Goal: Transaction & Acquisition: Purchase product/service

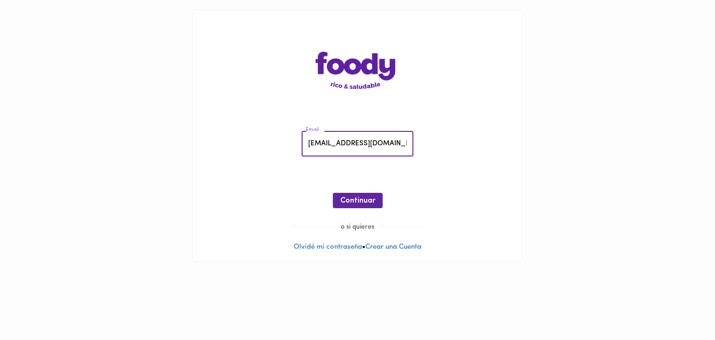
type input "[EMAIL_ADDRESS][DOMAIN_NAME]"
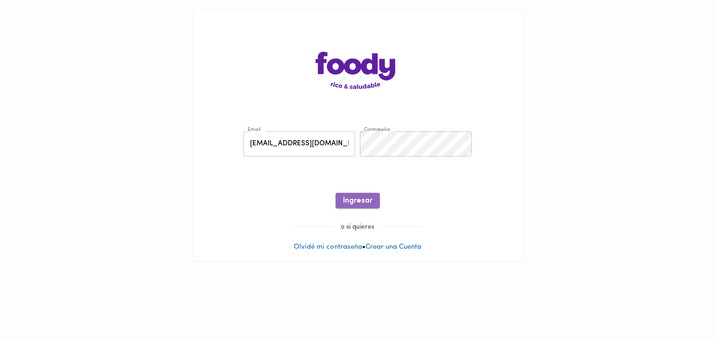
click at [369, 203] on span "Ingresar" at bounding box center [357, 200] width 29 height 9
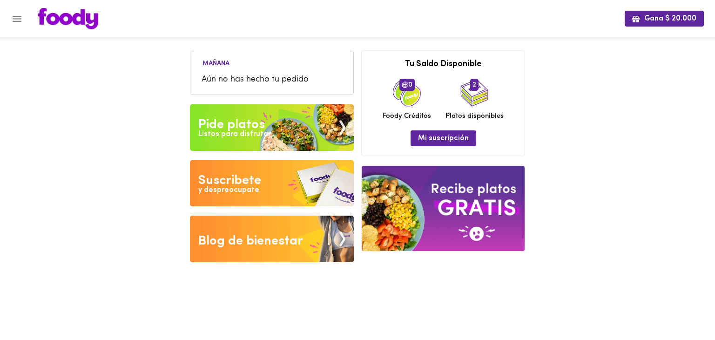
click at [251, 125] on div "Pide platos" at bounding box center [231, 124] width 67 height 19
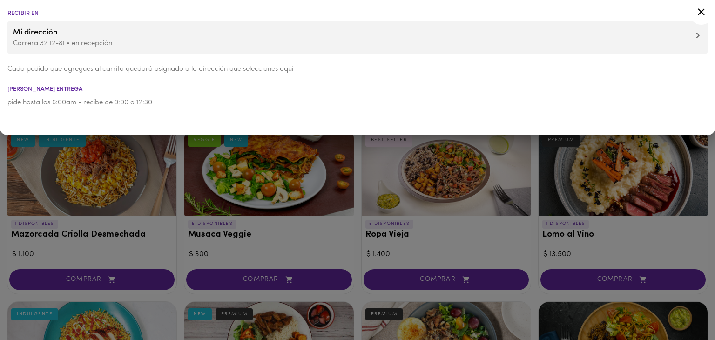
click at [250, 255] on div at bounding box center [357, 170] width 715 height 340
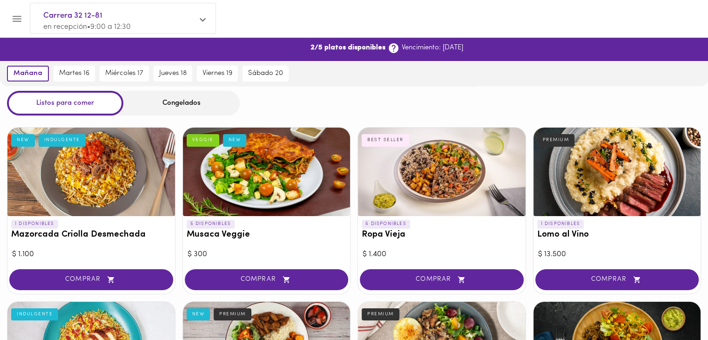
click at [275, 55] on button "Ver suscripción" at bounding box center [275, 49] width 61 height 14
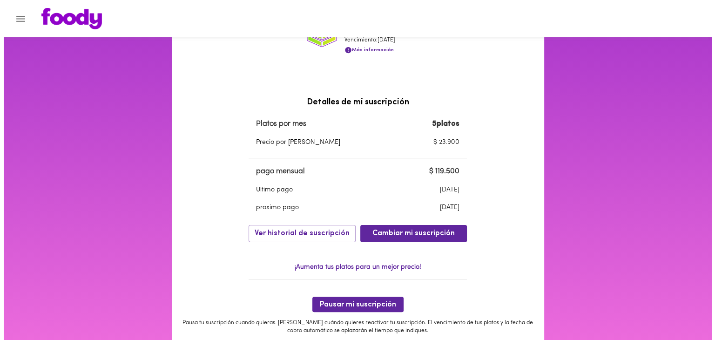
scroll to position [171, 0]
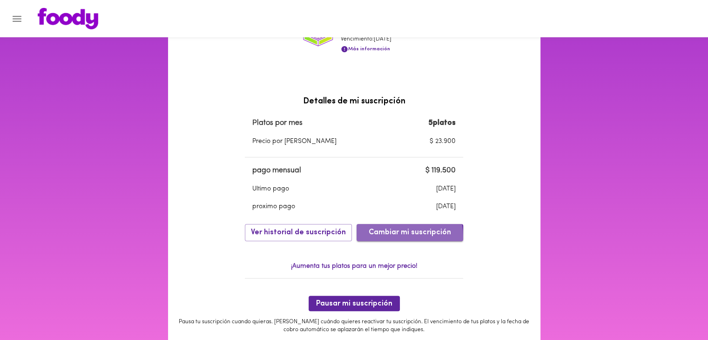
click at [390, 237] on span "Cambiar mi suscripción" at bounding box center [410, 232] width 82 height 9
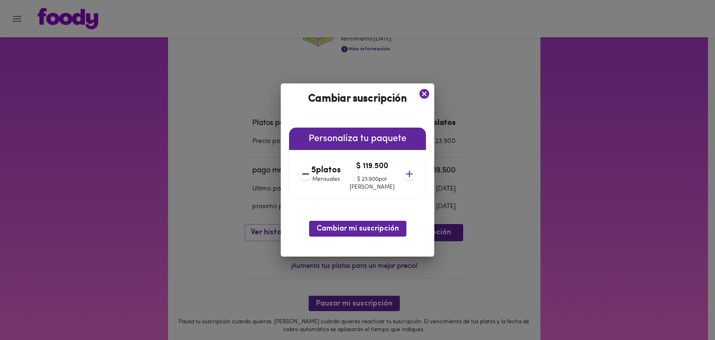
click at [404, 173] on icon at bounding box center [410, 174] width 12 height 12
click at [311, 170] on icon at bounding box center [305, 174] width 12 height 12
click at [404, 175] on icon at bounding box center [410, 174] width 12 height 12
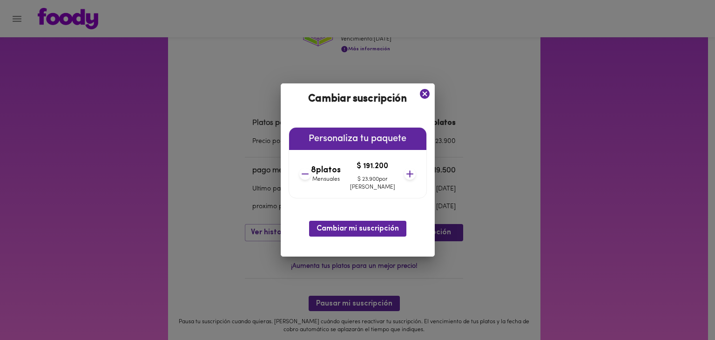
click at [404, 175] on icon at bounding box center [410, 174] width 12 height 12
click at [383, 226] on span "Cambiar mi suscripción" at bounding box center [358, 228] width 82 height 9
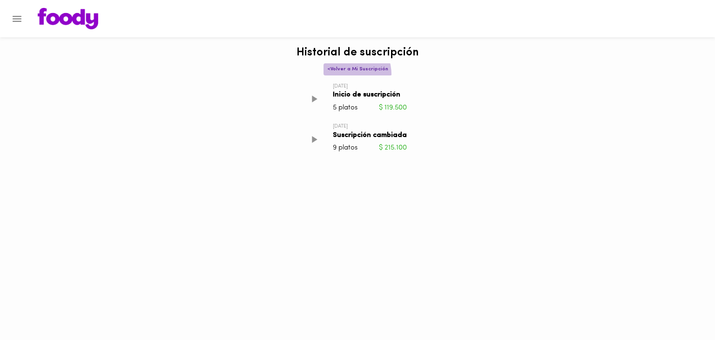
click at [344, 74] on button "< Volver a Mi Suscripción" at bounding box center [357, 69] width 68 height 12
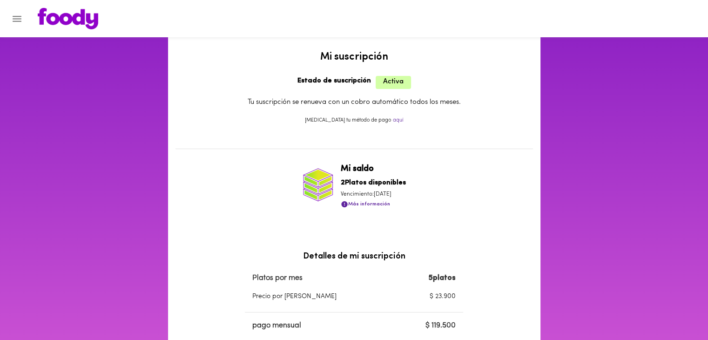
scroll to position [20, 0]
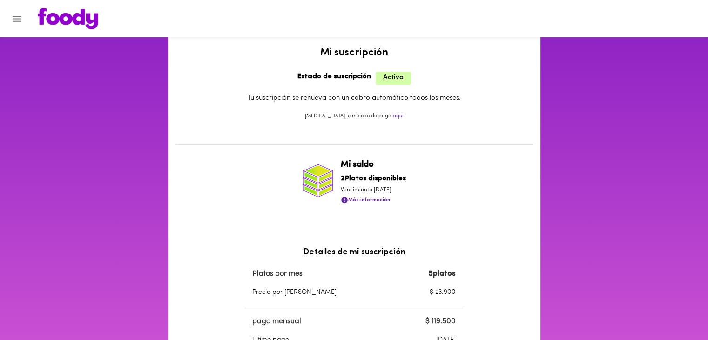
click at [355, 179] on b "2 Platos disponibles" at bounding box center [373, 178] width 65 height 7
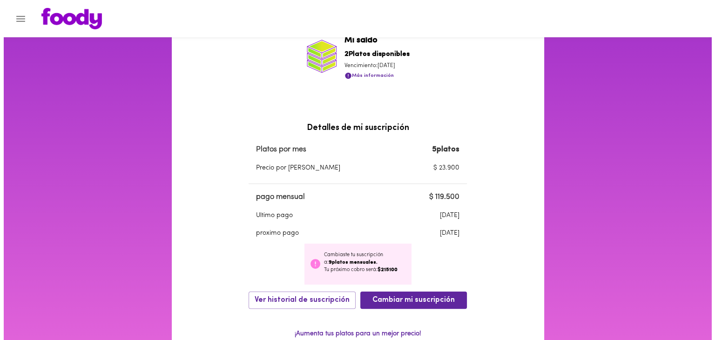
scroll to position [146, 0]
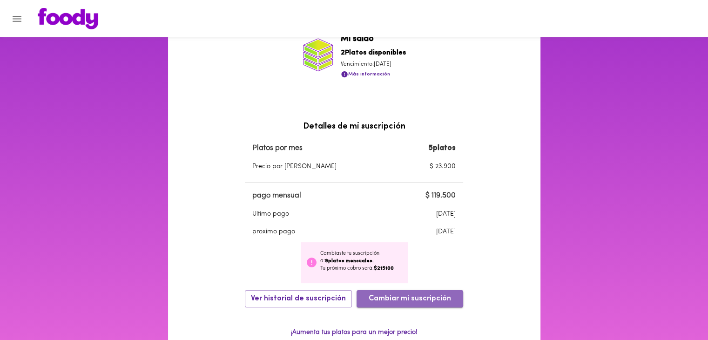
click at [415, 303] on span "Cambiar mi suscripción" at bounding box center [410, 298] width 82 height 9
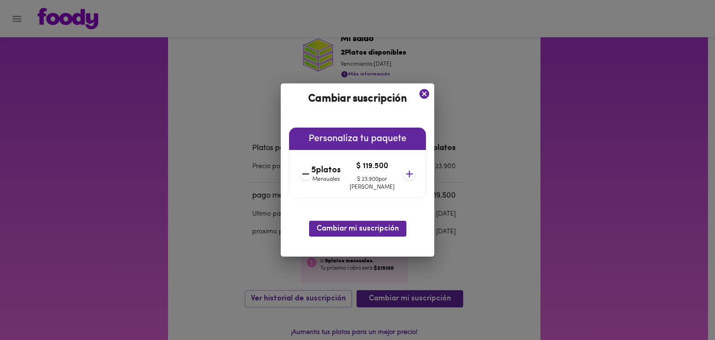
click at [404, 175] on icon at bounding box center [410, 174] width 12 height 12
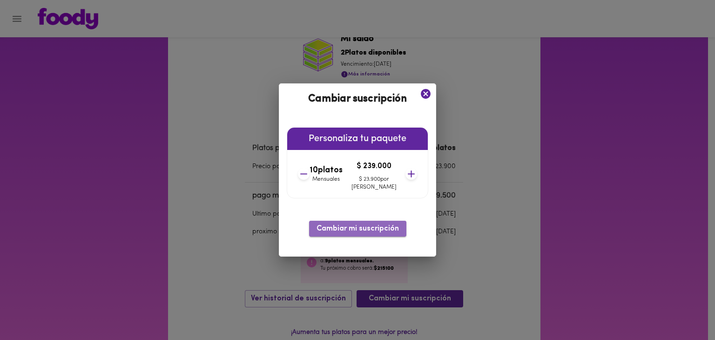
click at [378, 229] on span "Cambiar mi suscripción" at bounding box center [358, 228] width 82 height 9
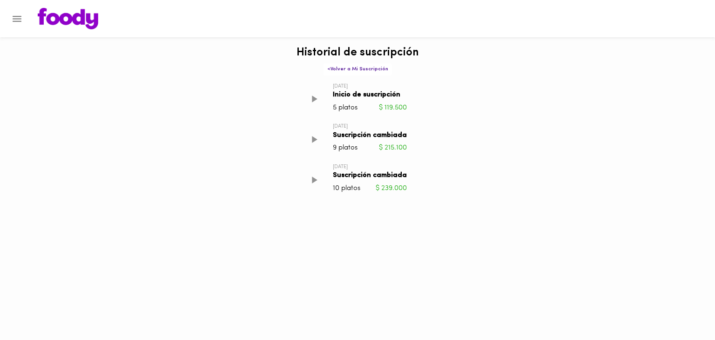
click at [317, 180] on icon at bounding box center [314, 179] width 5 height 7
click at [350, 64] on button "< Volver a Mi Suscripción" at bounding box center [357, 69] width 68 height 12
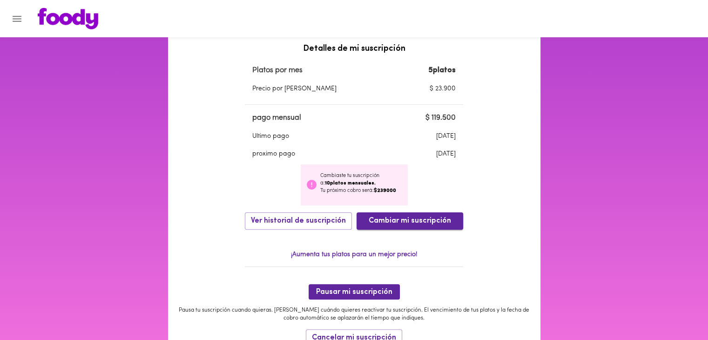
scroll to position [224, 0]
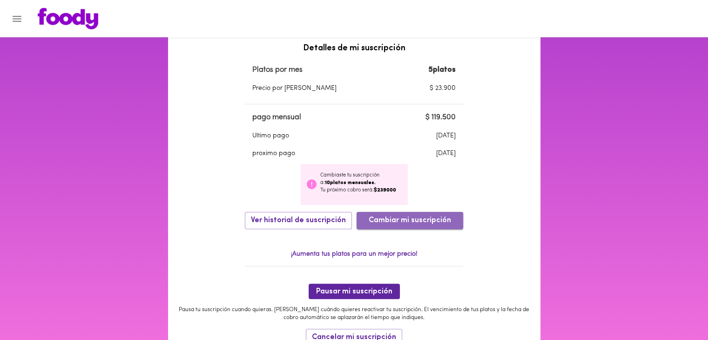
click at [417, 215] on button "Cambiar mi suscripción" at bounding box center [410, 220] width 107 height 17
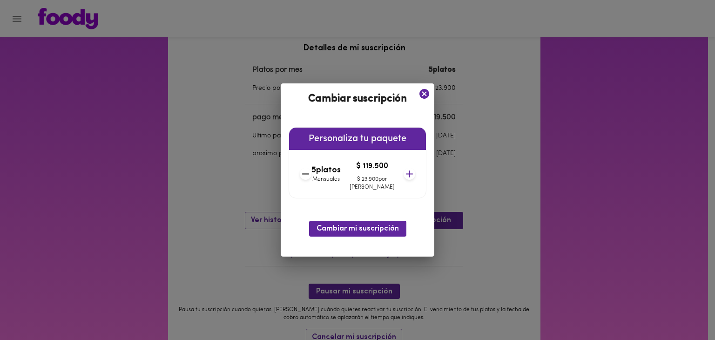
click at [419, 97] on icon at bounding box center [424, 94] width 10 height 10
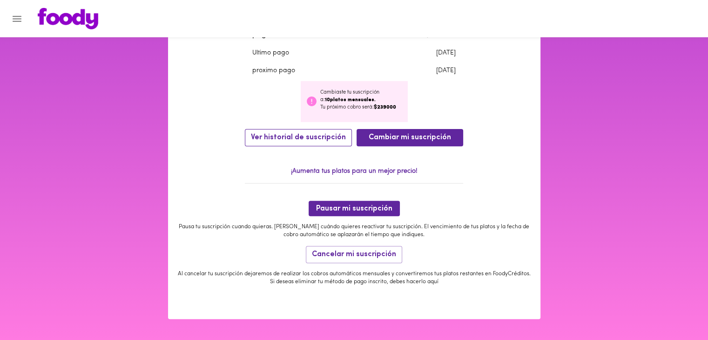
scroll to position [307, 0]
click at [265, 136] on span "Ver historial de suscripción" at bounding box center [298, 137] width 95 height 9
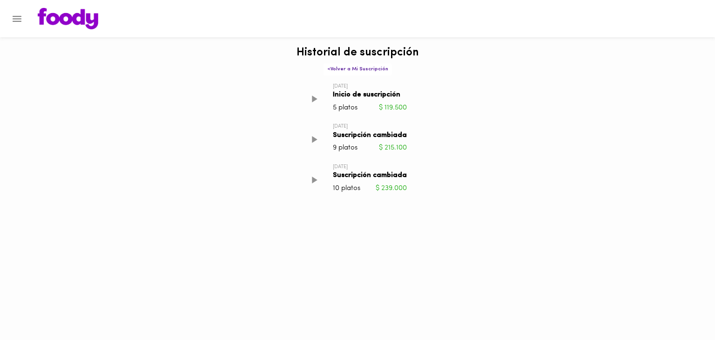
click at [313, 98] on icon at bounding box center [314, 99] width 12 height 12
click at [337, 69] on span "< Volver a Mi Suscripción" at bounding box center [357, 69] width 61 height 6
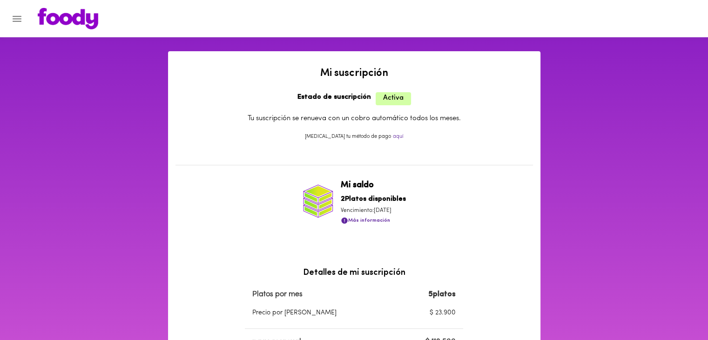
click at [76, 27] on img at bounding box center [68, 18] width 61 height 21
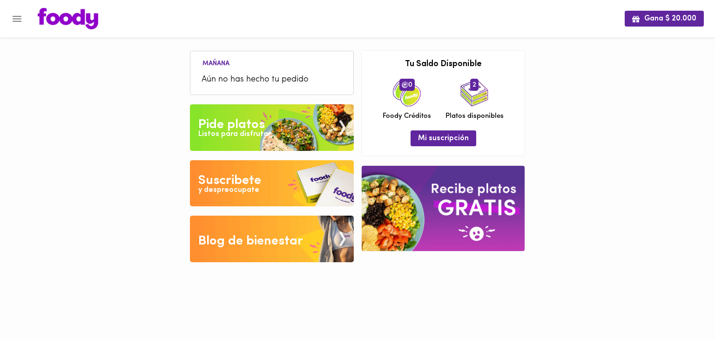
click at [474, 86] on span "2" at bounding box center [474, 85] width 8 height 12
click at [432, 144] on button "Mi suscripción" at bounding box center [444, 137] width 66 height 15
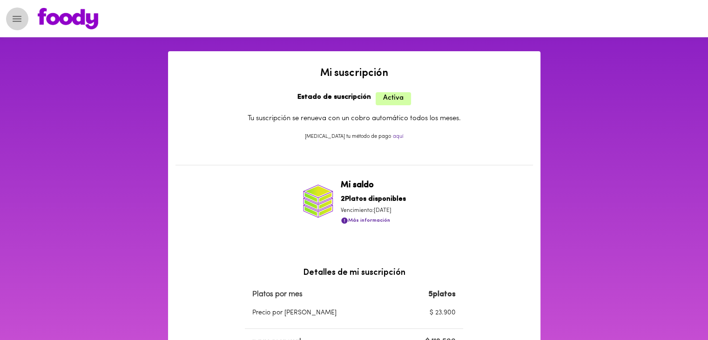
click at [13, 15] on icon "Menu" at bounding box center [17, 19] width 12 height 12
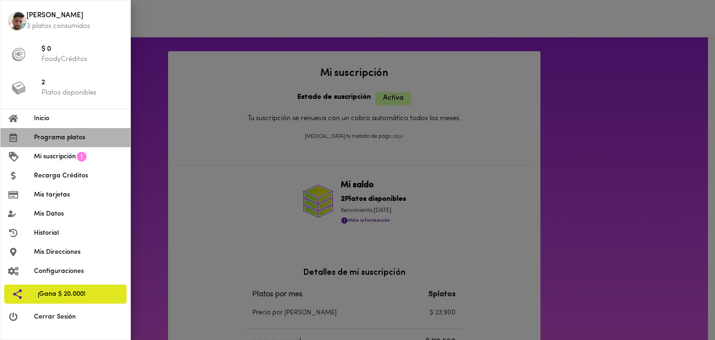
click at [77, 141] on span "Programa platos" at bounding box center [78, 138] width 89 height 10
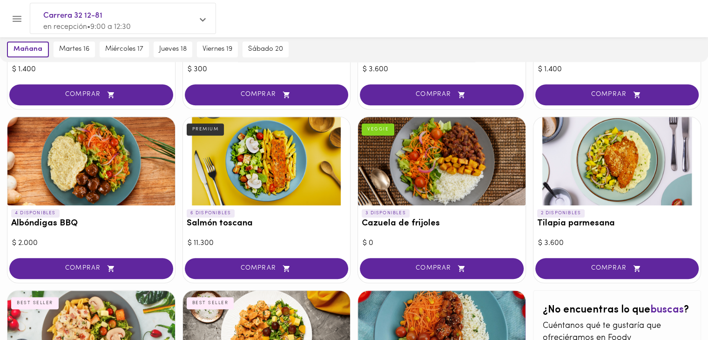
scroll to position [711, 0]
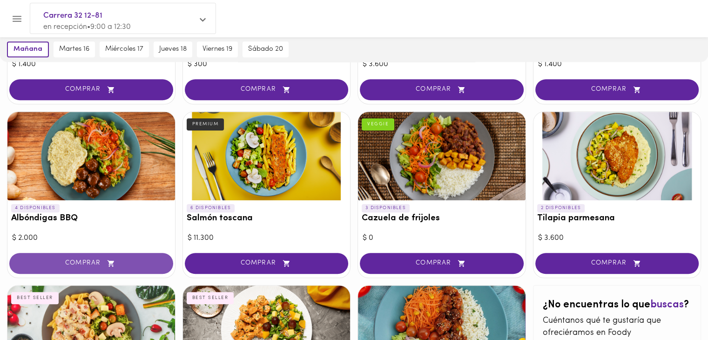
click at [127, 259] on span "COMPRAR" at bounding box center [91, 263] width 141 height 8
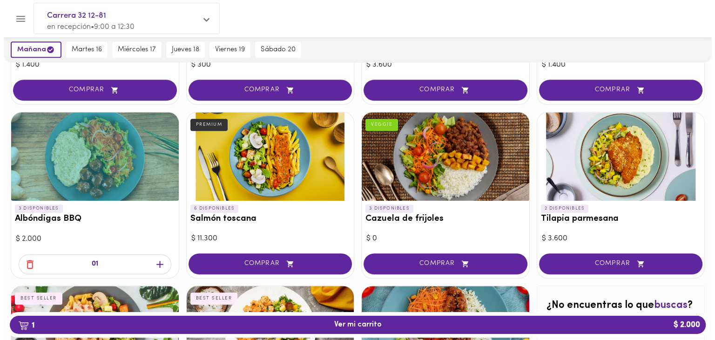
scroll to position [711, 0]
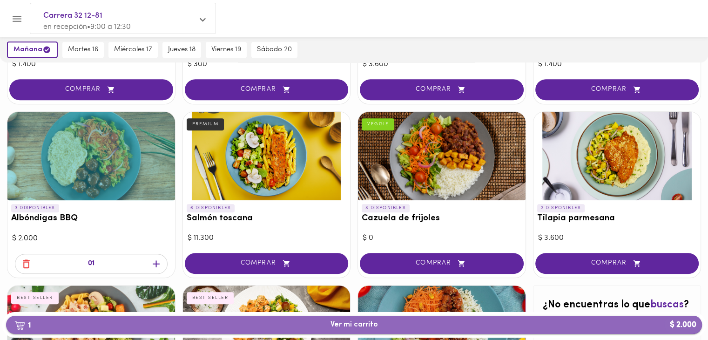
click at [287, 319] on button "1 Ver mi carrito $ 2.000" at bounding box center [354, 325] width 696 height 18
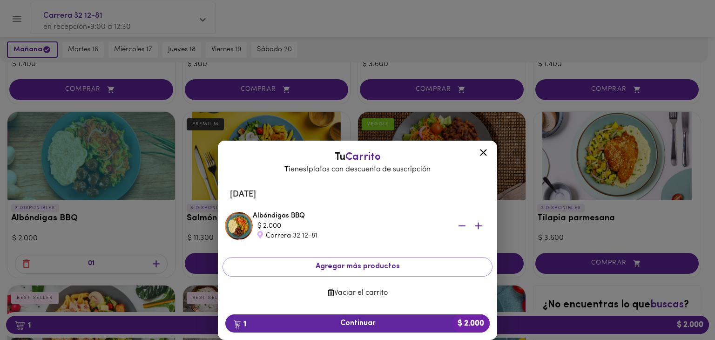
click at [483, 148] on icon at bounding box center [484, 153] width 12 height 12
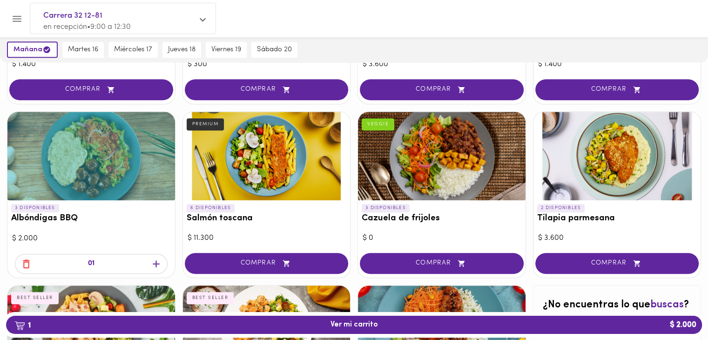
click at [46, 157] on div at bounding box center [91, 156] width 168 height 88
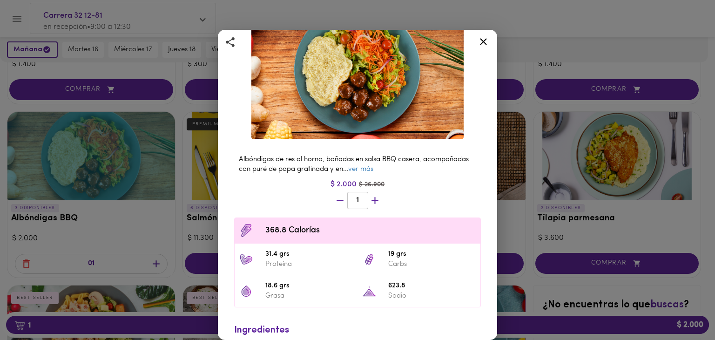
scroll to position [78, 0]
click at [478, 42] on icon at bounding box center [484, 42] width 12 height 12
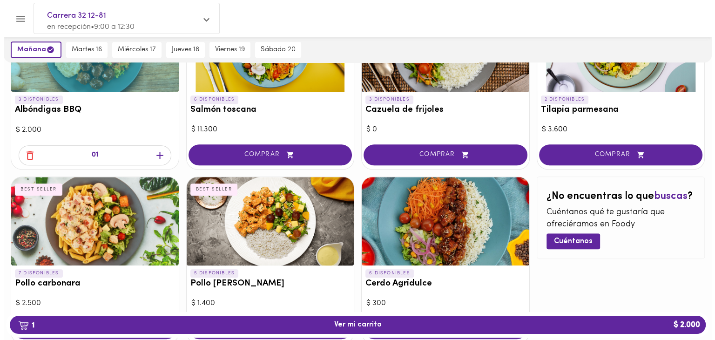
scroll to position [821, 0]
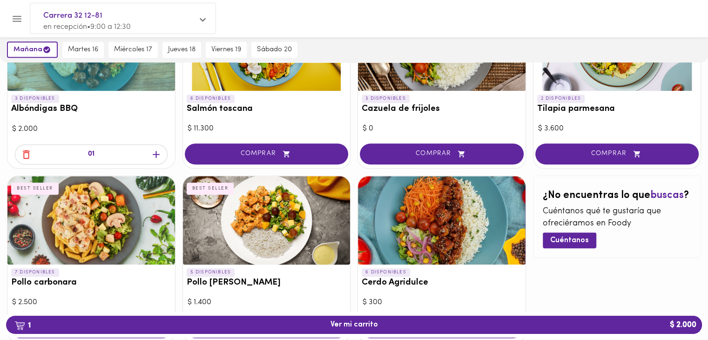
click at [425, 226] on div at bounding box center [442, 220] width 168 height 88
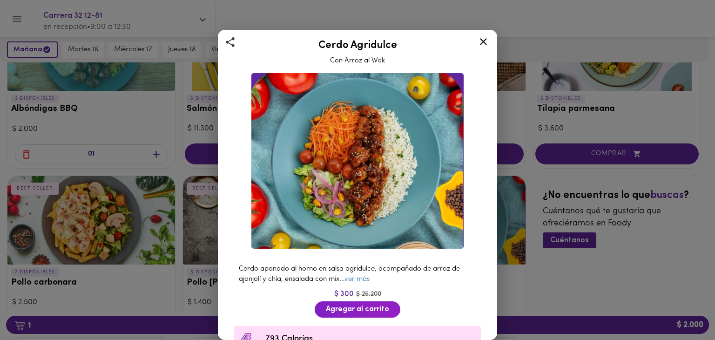
scroll to position [44, 0]
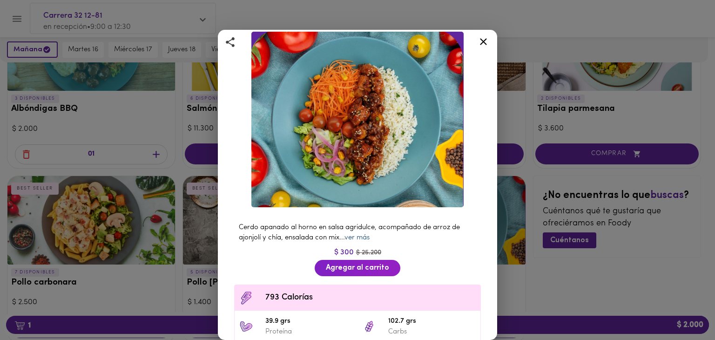
click at [361, 234] on link "ver más" at bounding box center [356, 237] width 25 height 7
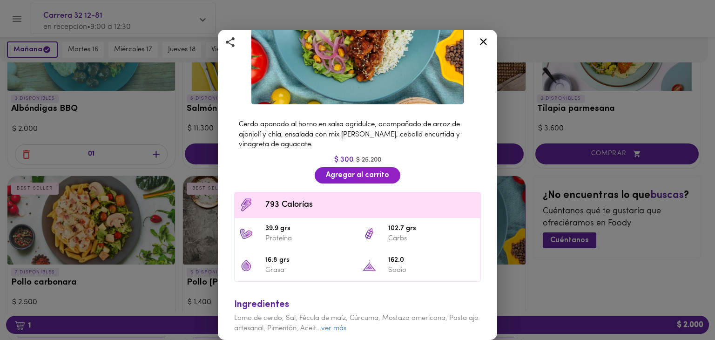
scroll to position [178, 0]
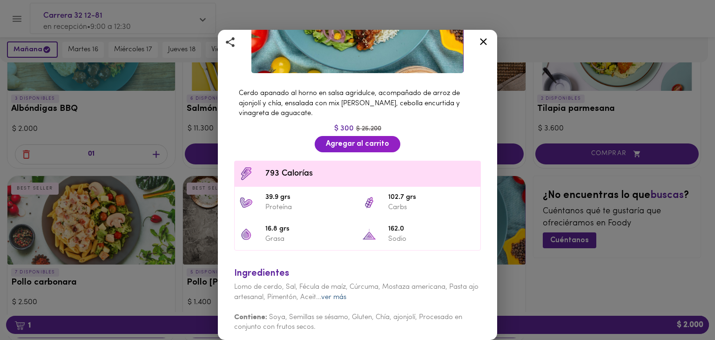
click at [346, 294] on link "ver más" at bounding box center [333, 297] width 25 height 7
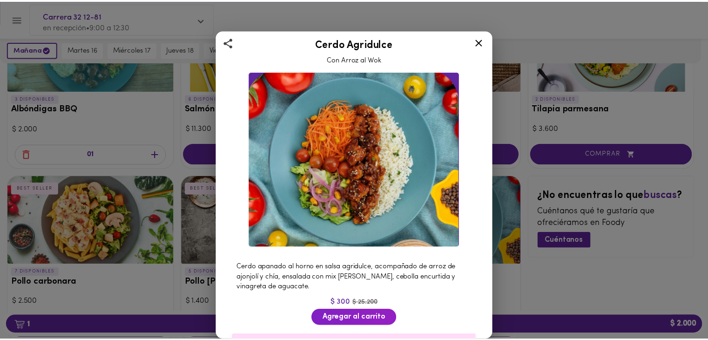
scroll to position [0, 0]
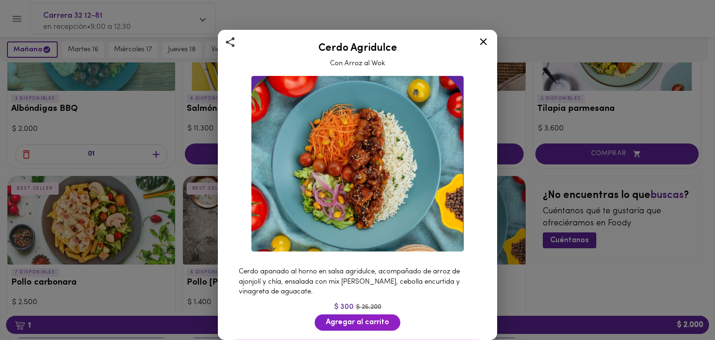
click at [86, 83] on div "Cerdo Agridulce Con Arroz al Wok Cerdo apanado al horno en salsa agridulce, aco…" at bounding box center [357, 170] width 715 height 340
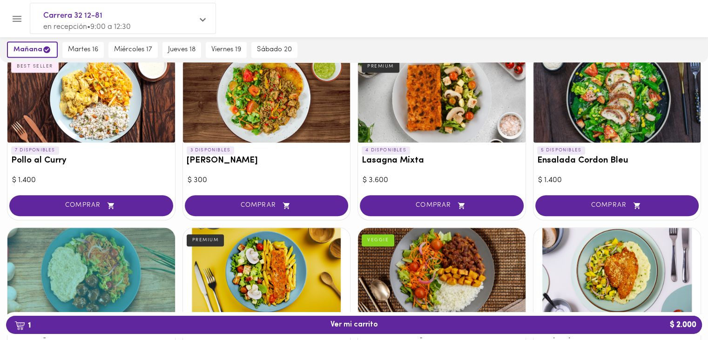
scroll to position [596, 0]
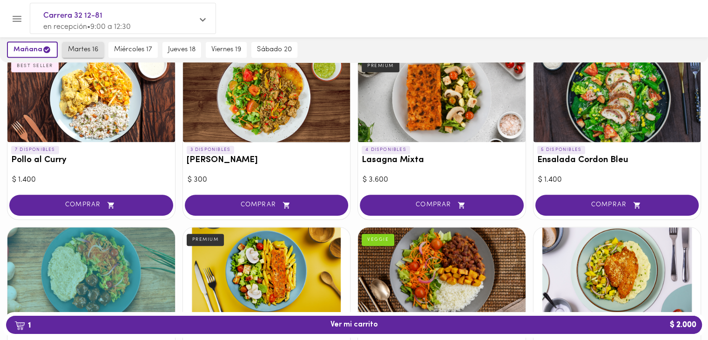
click at [84, 51] on span "martes 16" at bounding box center [83, 50] width 30 height 8
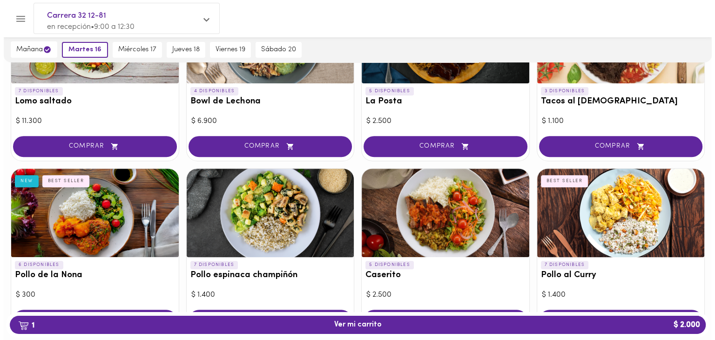
scroll to position [195, 0]
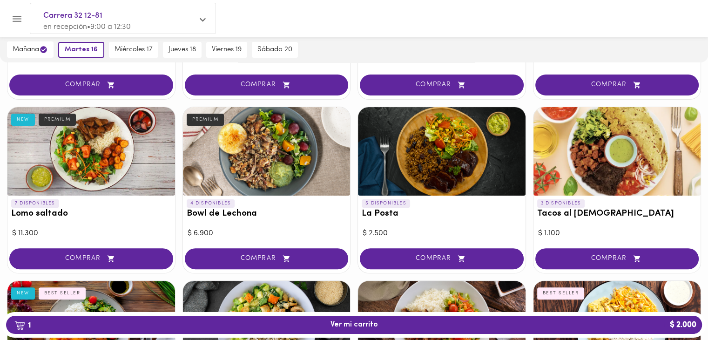
click at [597, 146] on div at bounding box center [617, 151] width 168 height 88
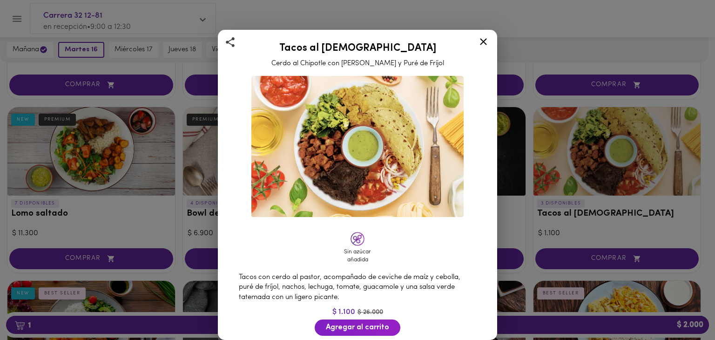
click at [597, 146] on div "Tacos al Pastor Cerdo al Chipotle con Piña Asada y Puré de Fríjol Sin azúcar añ…" at bounding box center [357, 170] width 715 height 340
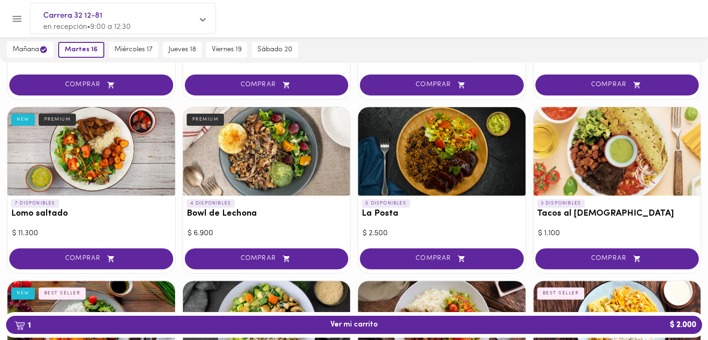
click at [597, 146] on div at bounding box center [617, 151] width 168 height 88
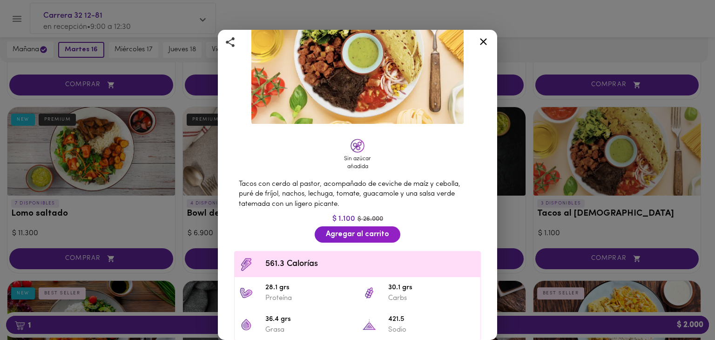
scroll to position [93, 0]
click at [486, 40] on icon at bounding box center [483, 41] width 7 height 7
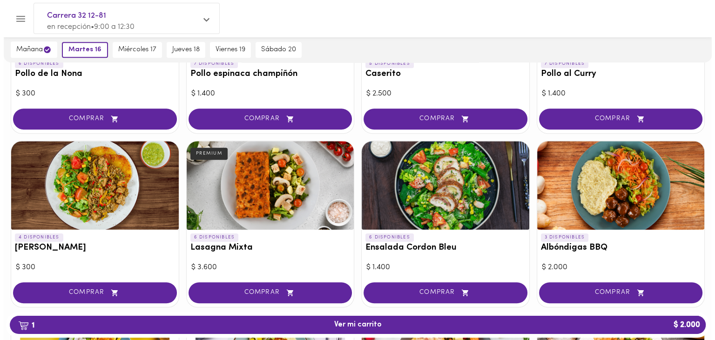
scroll to position [509, 0]
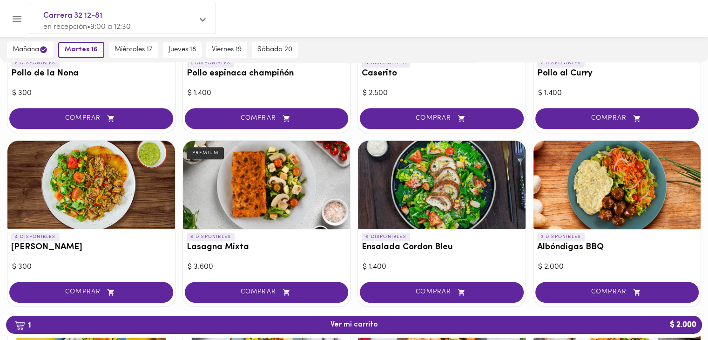
click at [442, 199] on div at bounding box center [442, 185] width 168 height 88
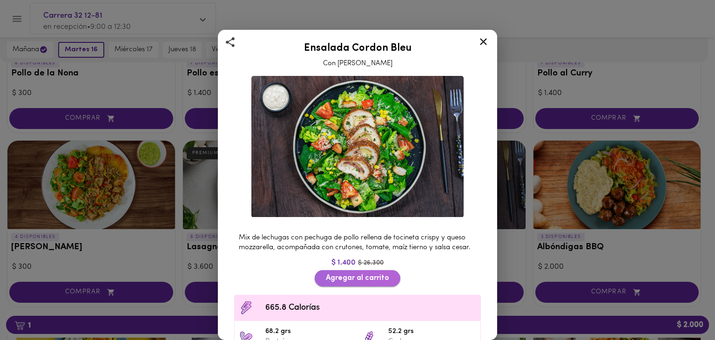
click at [379, 283] on span "Agregar al carrito" at bounding box center [357, 278] width 63 height 9
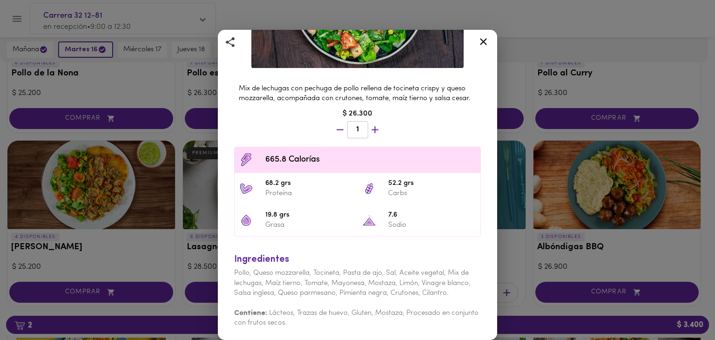
scroll to position [155, 0]
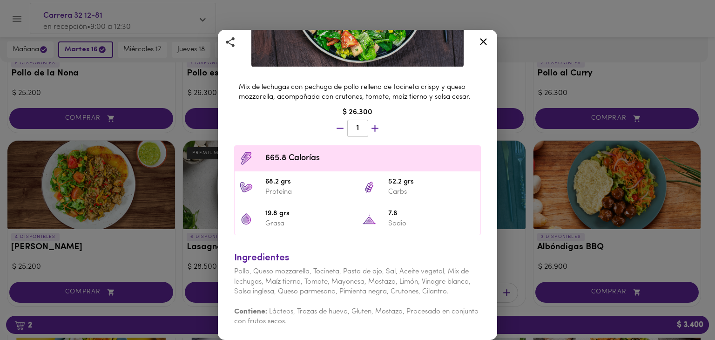
click at [486, 39] on icon at bounding box center [483, 41] width 7 height 7
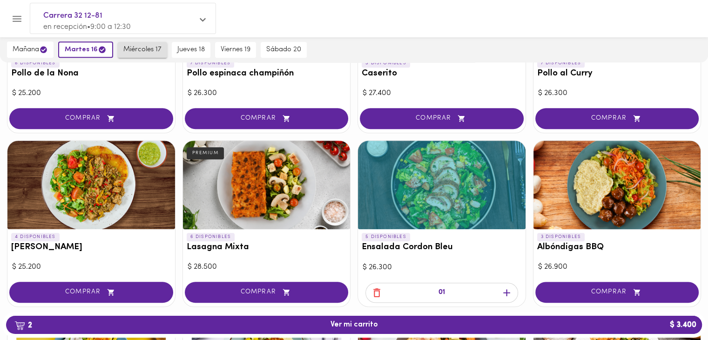
click at [147, 49] on span "miércoles 17" at bounding box center [142, 50] width 38 height 8
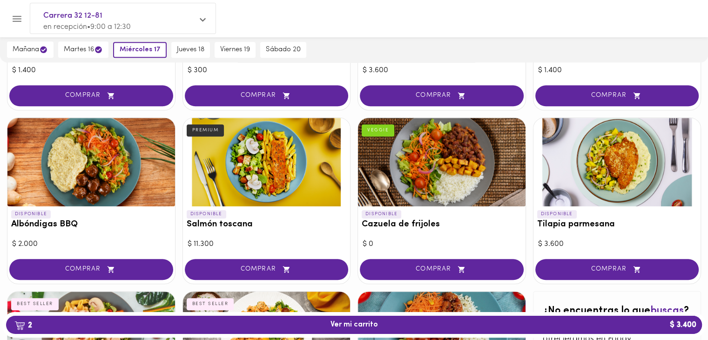
scroll to position [703, 0]
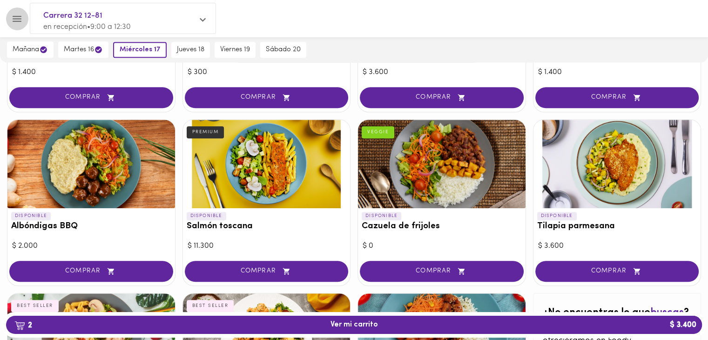
click at [19, 25] on button "Menu" at bounding box center [17, 18] width 23 height 23
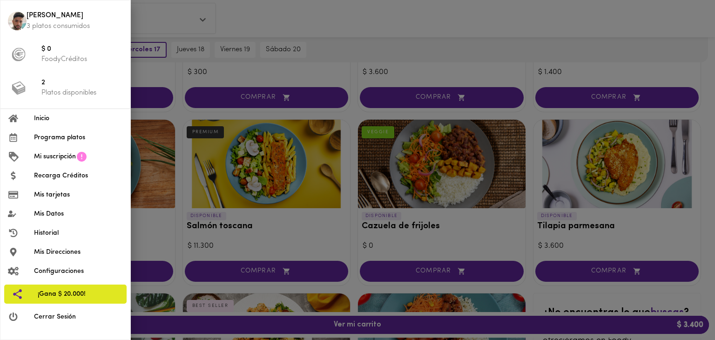
click at [454, 230] on div at bounding box center [357, 170] width 715 height 340
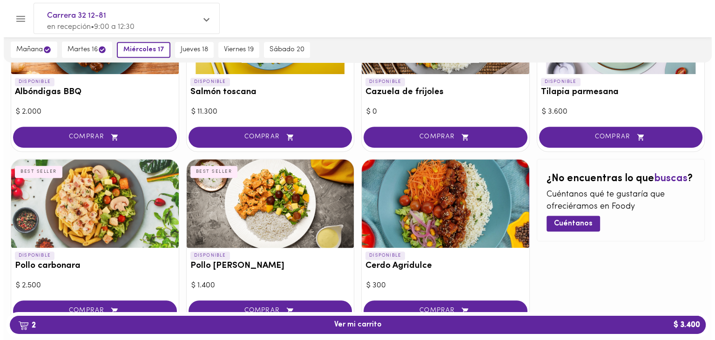
scroll to position [875, 0]
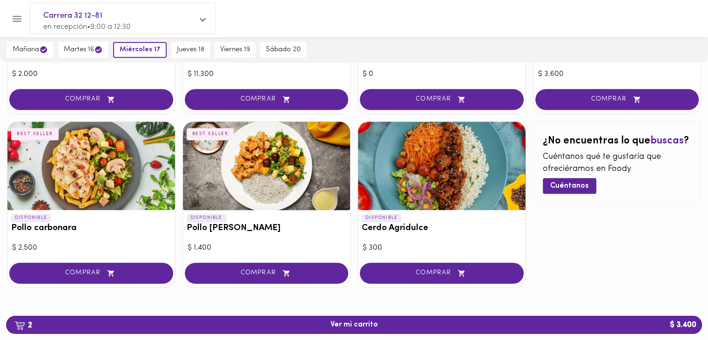
click at [424, 186] on div at bounding box center [442, 165] width 168 height 88
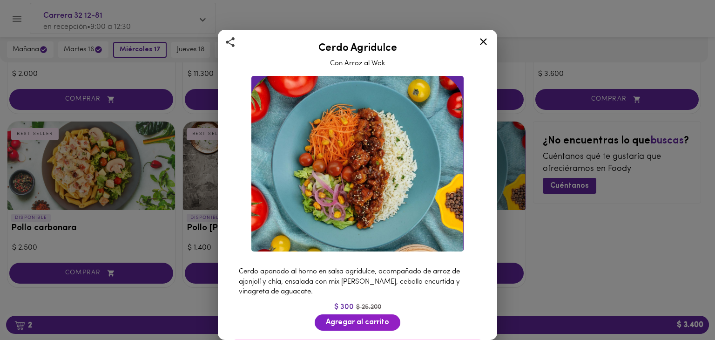
scroll to position [127, 0]
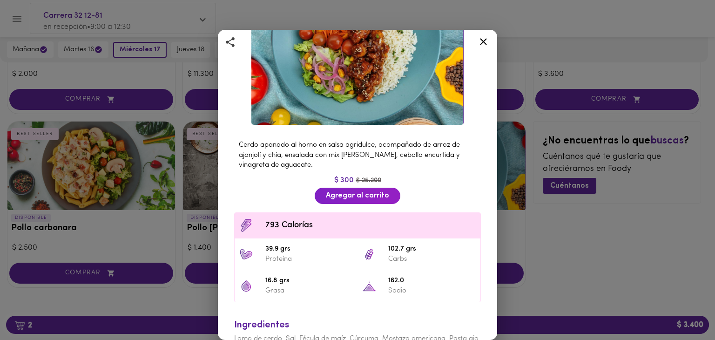
click at [191, 180] on div "Cerdo Agridulce Con Arroz al Wok Cerdo apanado al horno en salsa agridulce, aco…" at bounding box center [357, 170] width 715 height 340
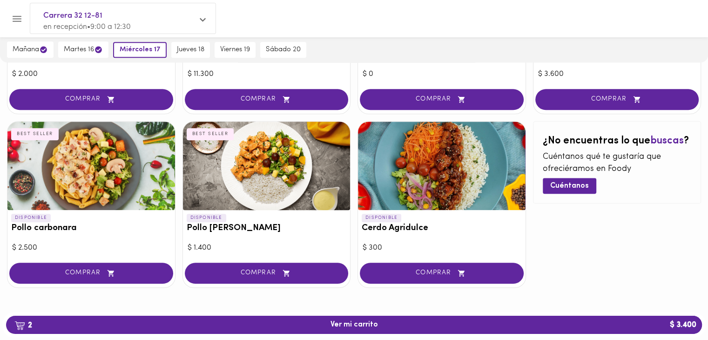
click at [245, 200] on div at bounding box center [267, 165] width 168 height 88
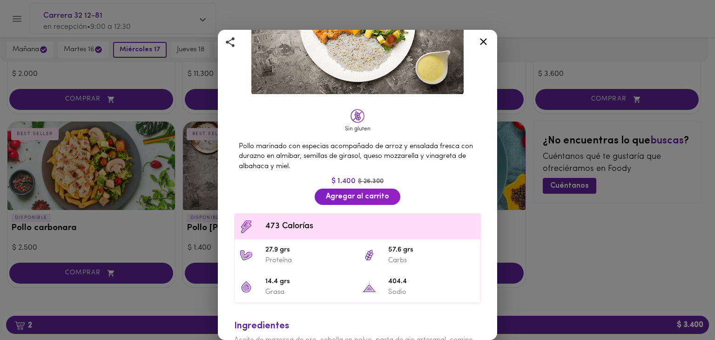
scroll to position [127, 0]
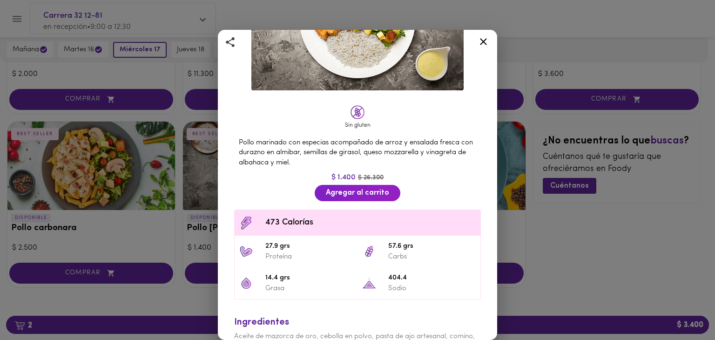
click at [106, 168] on div "Pollo Tikka Massala Salsa de Curry y Coco BEST SELLER Sin gluten Pollo marinado…" at bounding box center [357, 170] width 715 height 340
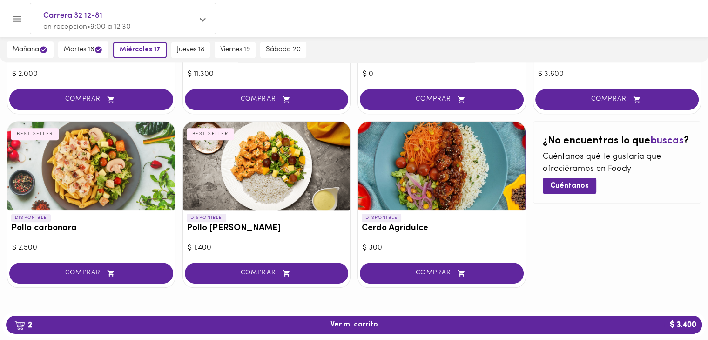
click at [106, 168] on div at bounding box center [91, 165] width 168 height 88
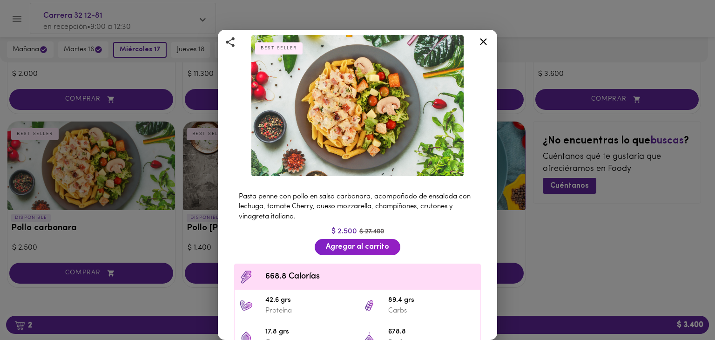
scroll to position [40, 0]
click at [343, 243] on span "Agregar al carrito" at bounding box center [357, 247] width 63 height 9
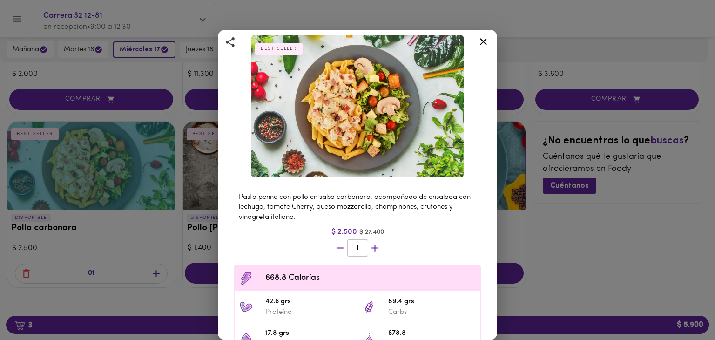
click at [536, 281] on div "Pollo carbonara Al mejor estilo italiano BEST SELLER Pasta penne con pollo en s…" at bounding box center [357, 170] width 715 height 340
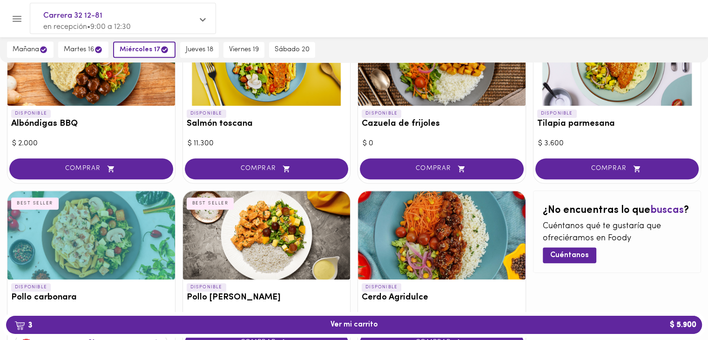
scroll to position [803, 0]
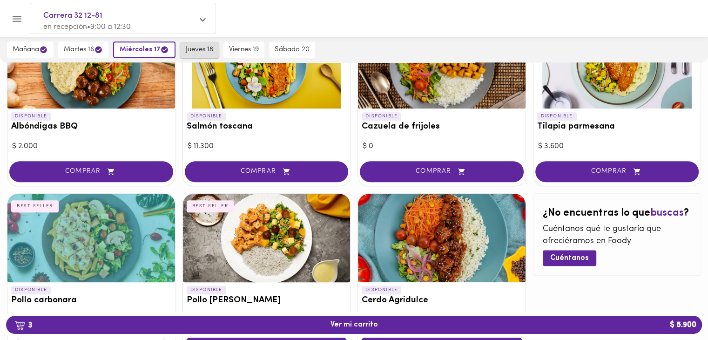
click at [197, 46] on span "jueves 18" at bounding box center [199, 50] width 27 height 8
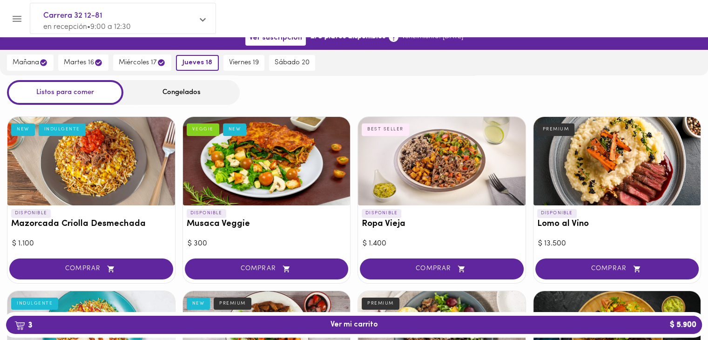
scroll to position [0, 0]
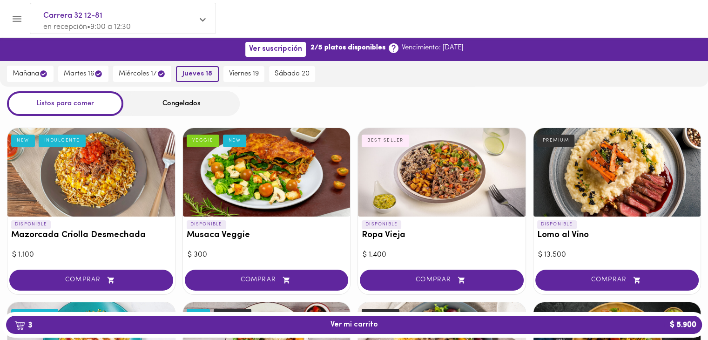
click at [190, 72] on span "jueves 18" at bounding box center [197, 74] width 30 height 8
click at [235, 74] on span "viernes 19" at bounding box center [244, 74] width 30 height 8
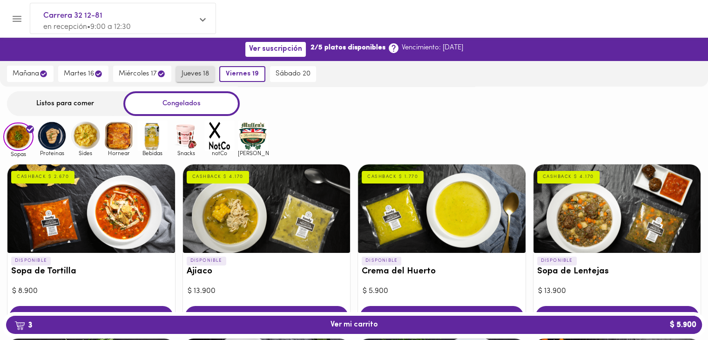
click at [199, 70] on span "jueves 18" at bounding box center [195, 74] width 27 height 8
click at [195, 70] on span "jueves 18" at bounding box center [197, 74] width 30 height 8
click at [149, 71] on span "miércoles 17" at bounding box center [142, 73] width 47 height 9
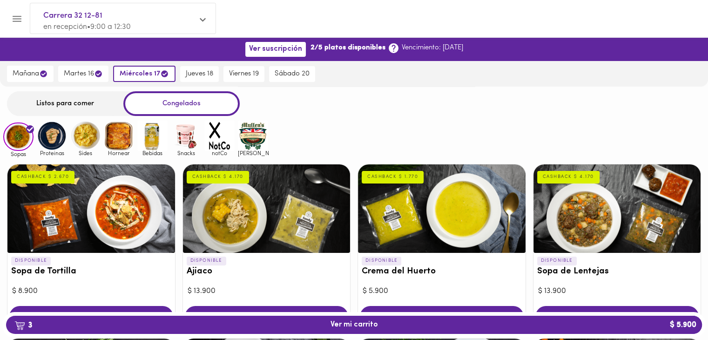
click at [193, 84] on div "jueves 18" at bounding box center [199, 73] width 43 height 25
click at [137, 80] on button "miércoles 17" at bounding box center [142, 74] width 58 height 16
click at [389, 45] on icon at bounding box center [394, 48] width 10 height 10
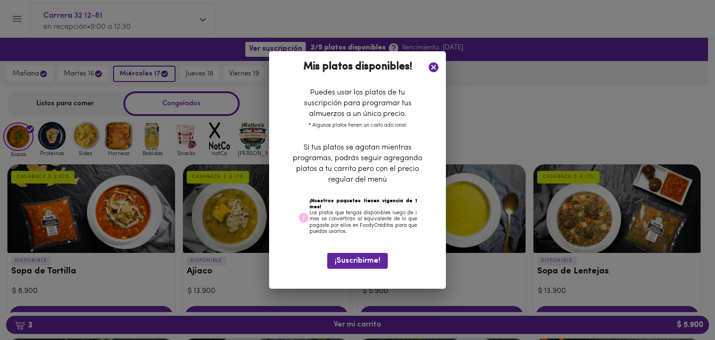
click at [441, 68] on div "Mis platos disponibles!" at bounding box center [358, 70] width 176 height 36
click at [438, 67] on icon at bounding box center [434, 67] width 10 height 10
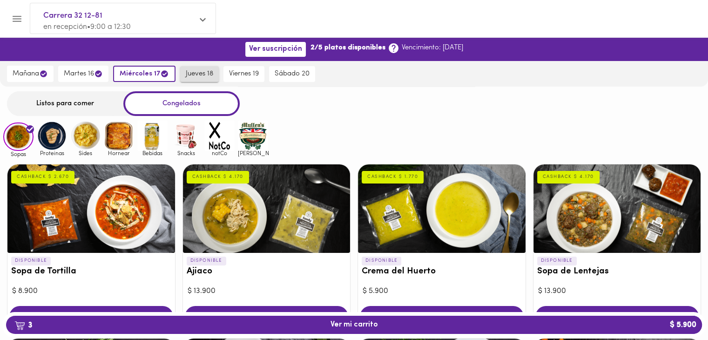
click at [195, 71] on span "jueves 18" at bounding box center [199, 74] width 27 height 8
click at [82, 98] on div "Listos para comer" at bounding box center [65, 103] width 116 height 25
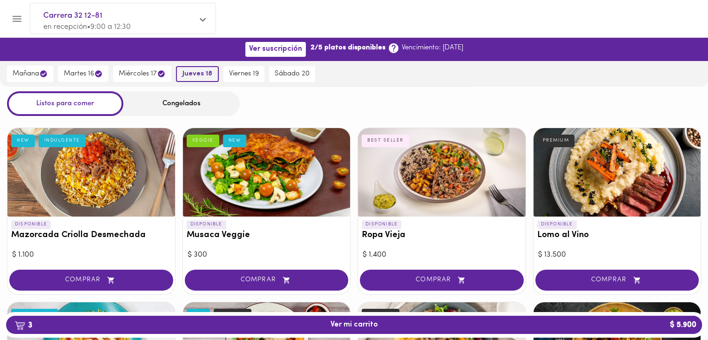
click at [186, 77] on span "jueves 18" at bounding box center [197, 74] width 30 height 8
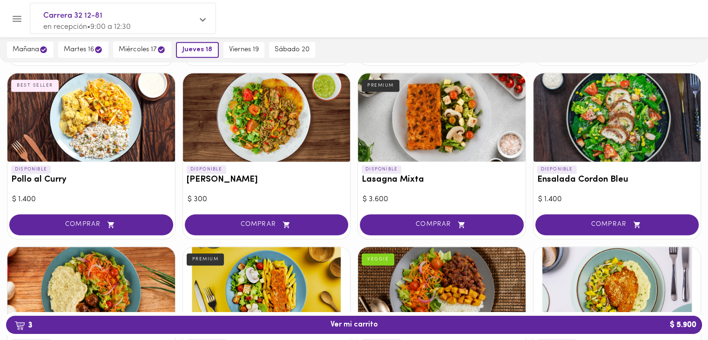
scroll to position [577, 0]
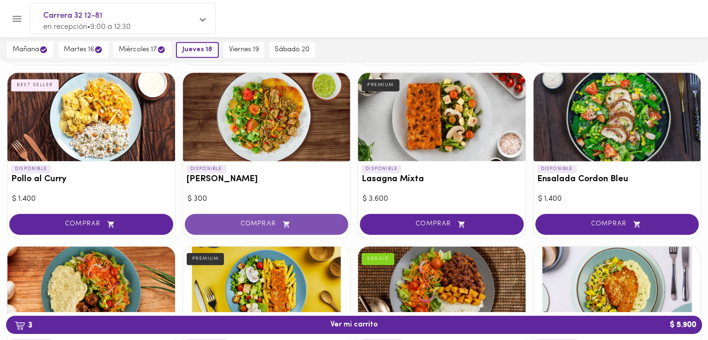
click at [295, 227] on span "COMPRAR" at bounding box center [266, 224] width 141 height 8
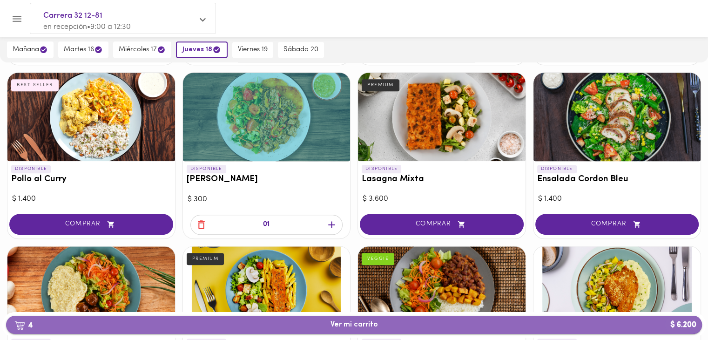
click at [600, 326] on span "4 Ver mi carrito $ 6.200" at bounding box center [353, 324] width 681 height 9
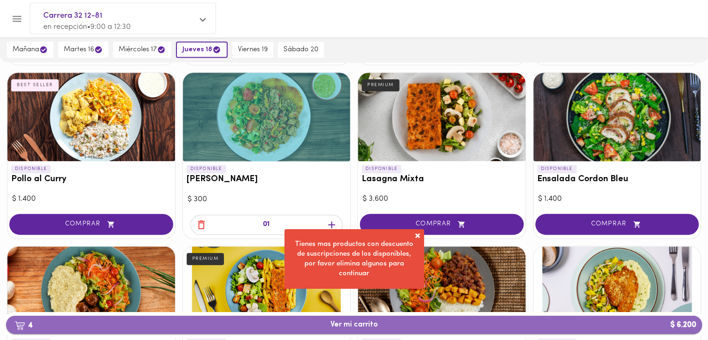
click at [384, 323] on span "4 Ver mi carrito $ 6.200" at bounding box center [353, 324] width 681 height 9
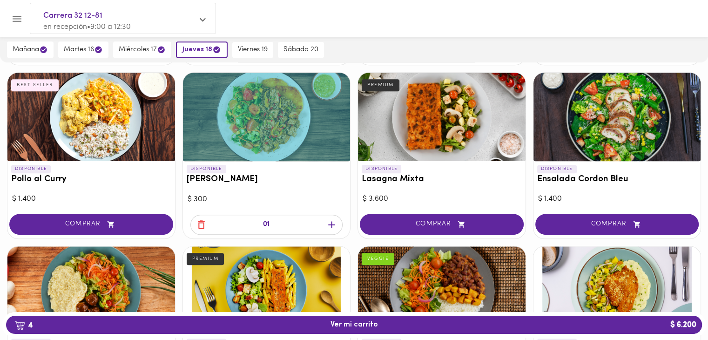
click at [199, 224] on icon "button" at bounding box center [201, 225] width 12 height 12
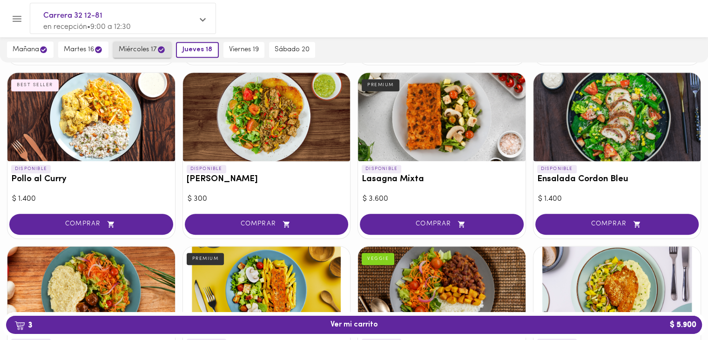
click at [134, 48] on span "miércoles 17" at bounding box center [142, 49] width 47 height 9
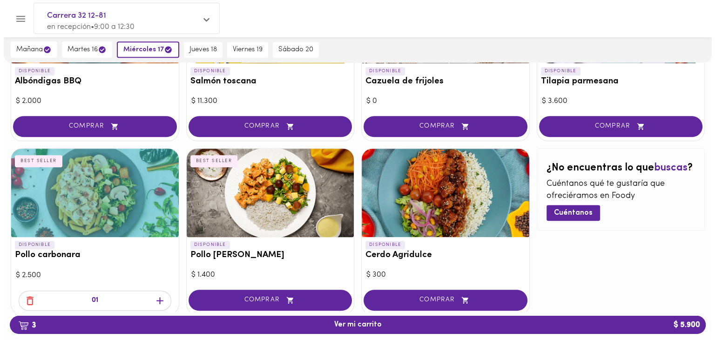
scroll to position [875, 0]
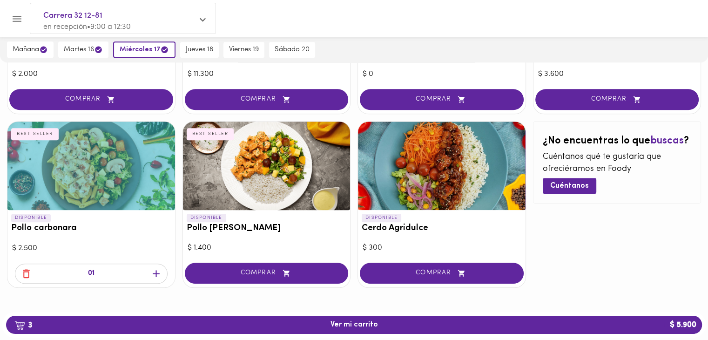
click at [34, 274] on div "01" at bounding box center [91, 273] width 153 height 20
click at [26, 270] on icon "button" at bounding box center [26, 273] width 7 height 9
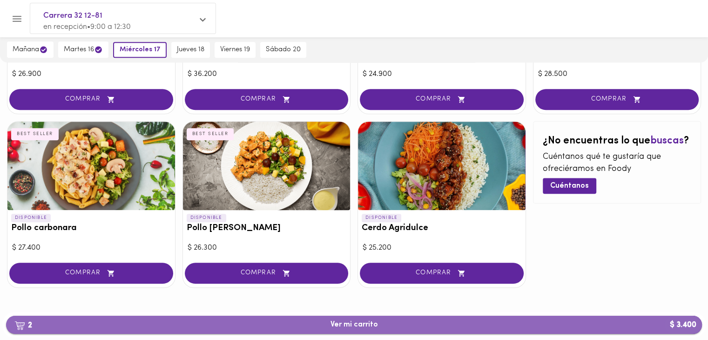
click at [352, 331] on button "2 Ver mi carrito $ 3.400" at bounding box center [354, 325] width 696 height 18
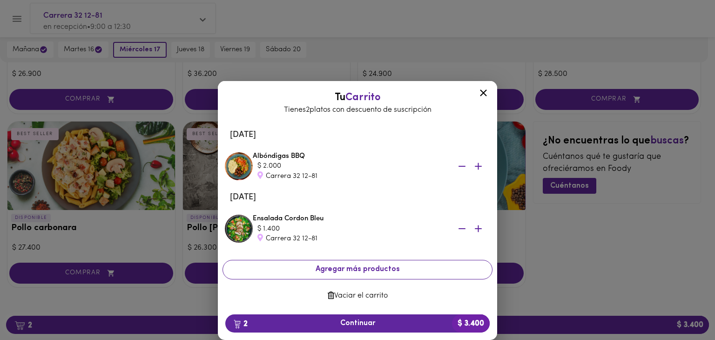
scroll to position [3, 0]
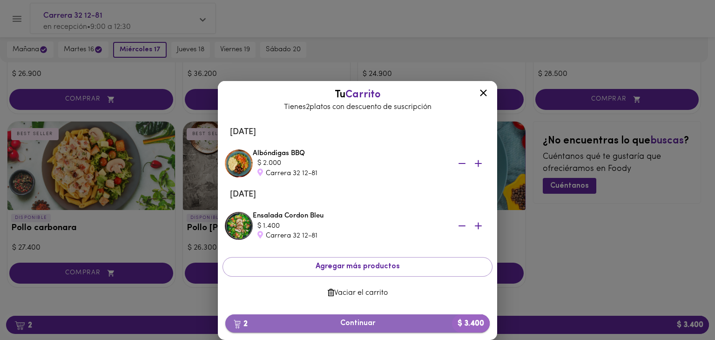
click at [389, 317] on button "2 Continuar $ 3.400" at bounding box center [357, 323] width 264 height 18
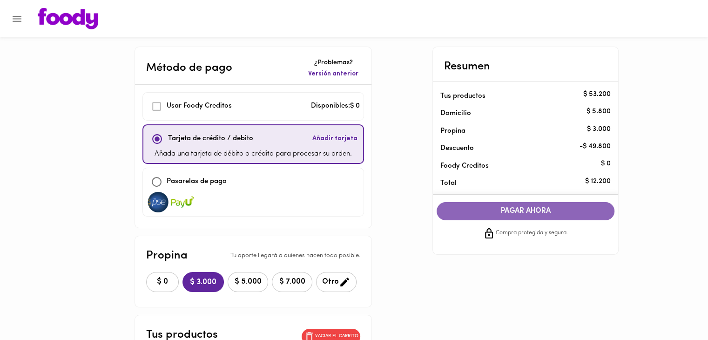
click at [519, 211] on span "PAGAR AHORA" at bounding box center [525, 211] width 159 height 9
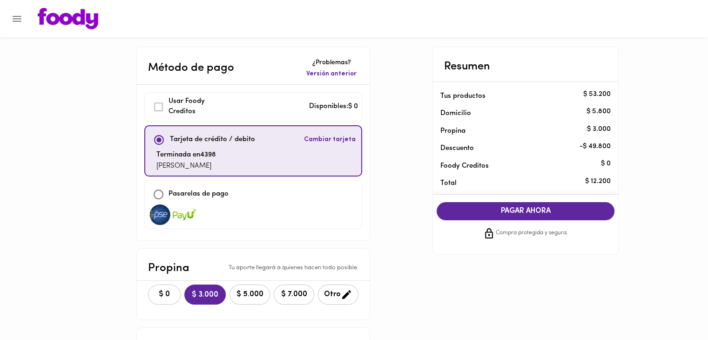
click at [61, 19] on img at bounding box center [68, 18] width 61 height 21
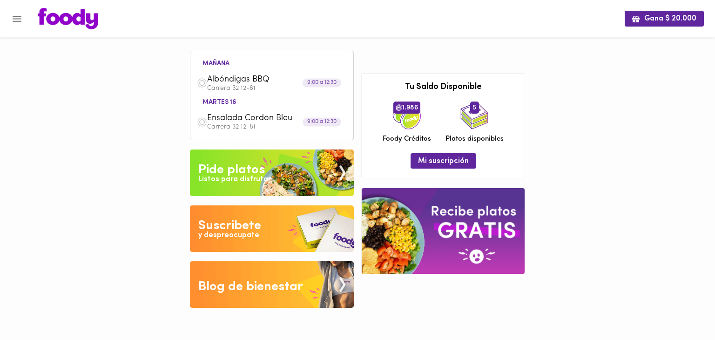
click at [295, 181] on img at bounding box center [272, 172] width 164 height 47
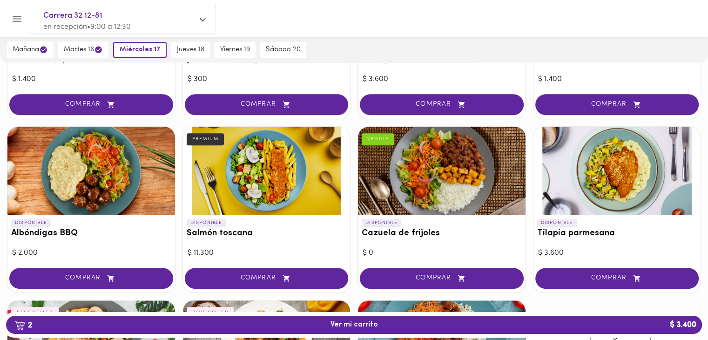
scroll to position [698, 0]
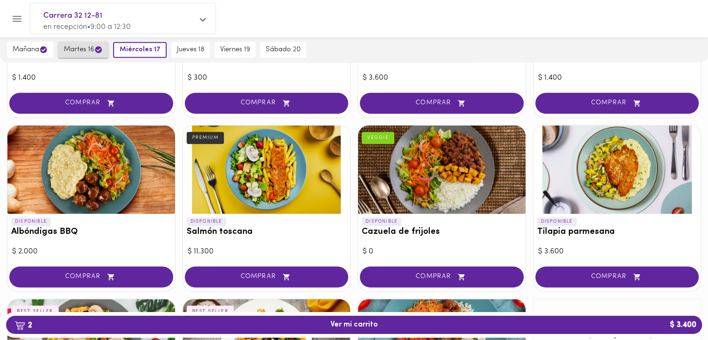
click at [91, 53] on span "martes 16" at bounding box center [83, 49] width 39 height 9
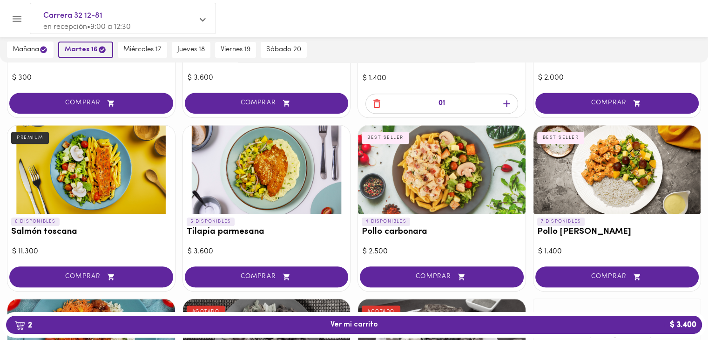
scroll to position [524, 0]
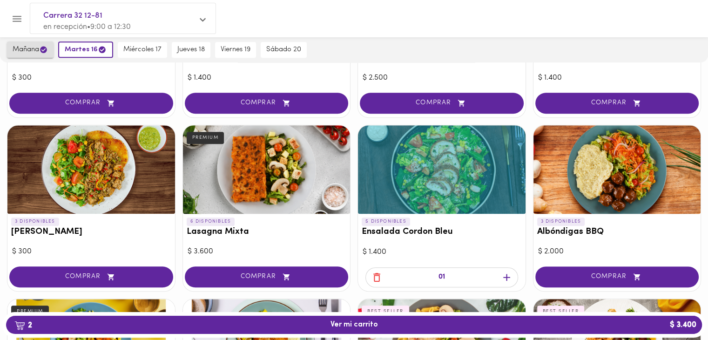
click at [30, 54] on span "mañana" at bounding box center [30, 49] width 35 height 9
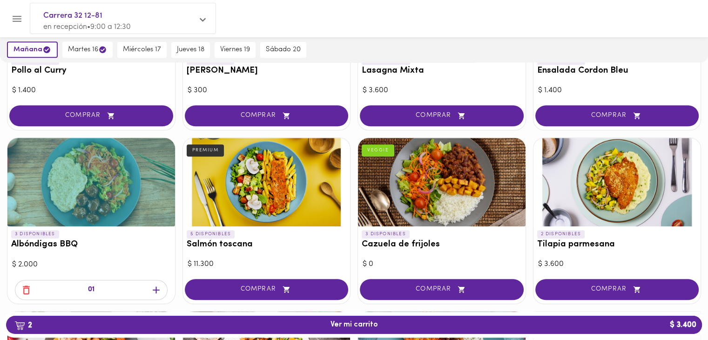
scroll to position [715, 0]
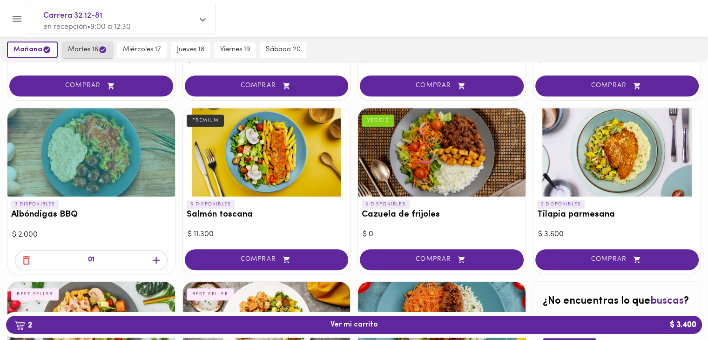
click at [76, 47] on span "martes 16" at bounding box center [87, 49] width 39 height 9
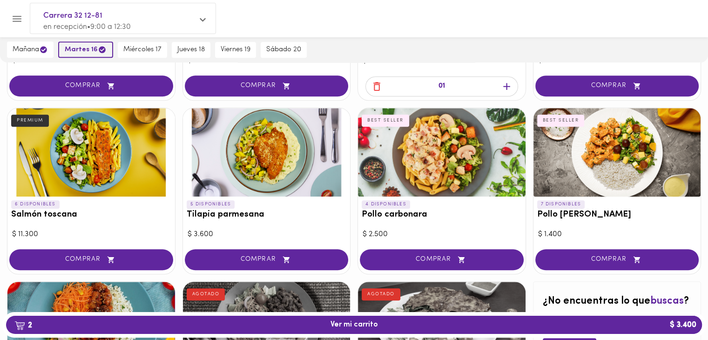
scroll to position [541, 0]
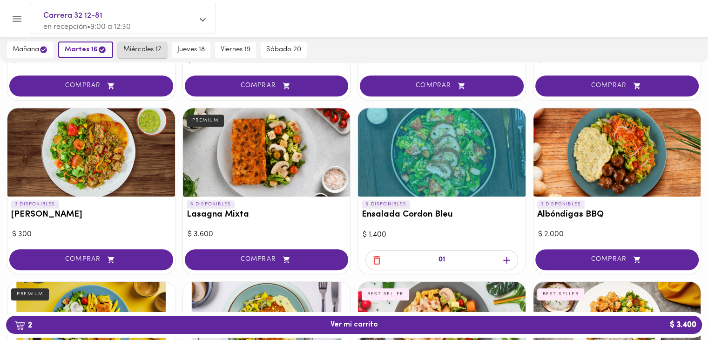
click at [147, 46] on span "miércoles 17" at bounding box center [142, 50] width 38 height 8
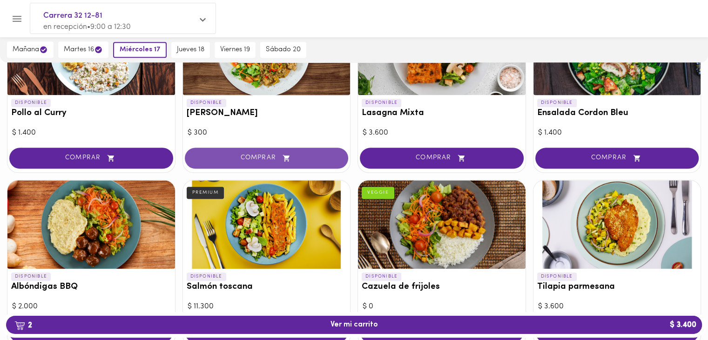
scroll to position [875, 0]
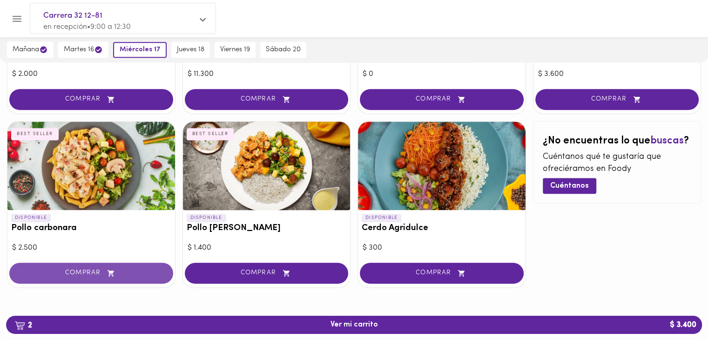
click at [119, 269] on span "COMPRAR" at bounding box center [91, 273] width 141 height 8
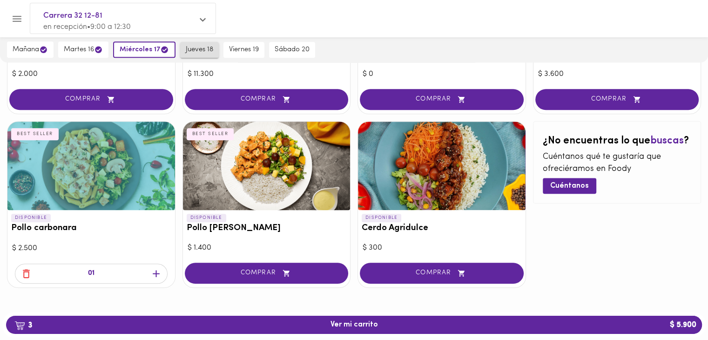
click at [203, 54] on button "jueves 18" at bounding box center [199, 50] width 39 height 16
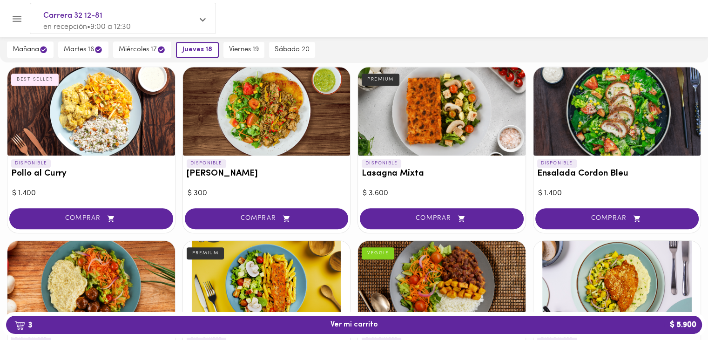
scroll to position [583, 0]
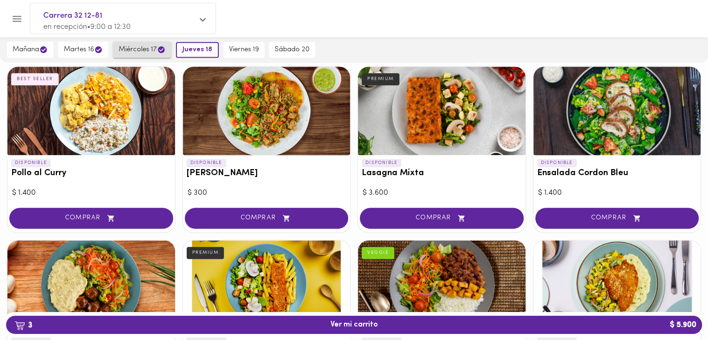
click at [135, 43] on button "miércoles 17" at bounding box center [142, 49] width 58 height 16
click at [204, 47] on span "jueves 18" at bounding box center [199, 50] width 27 height 8
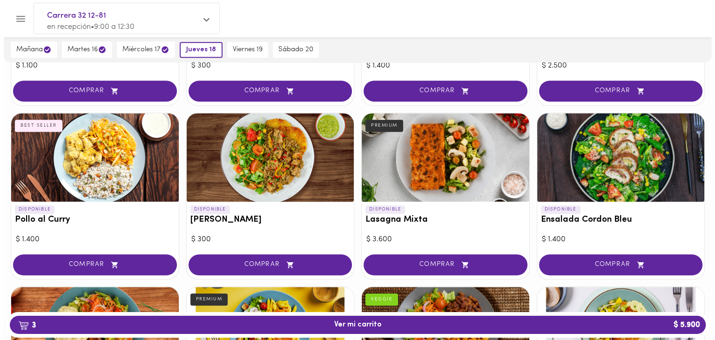
scroll to position [540, 0]
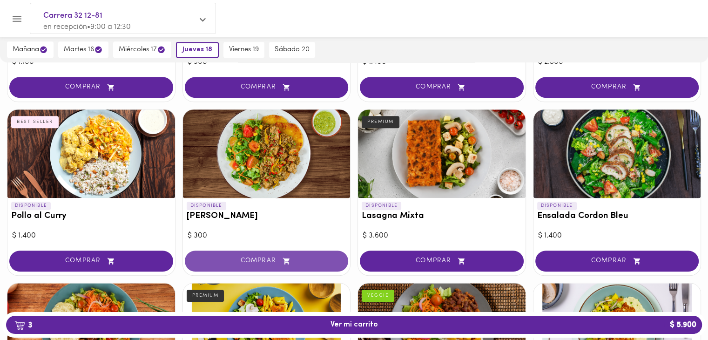
click at [285, 258] on icon "button" at bounding box center [286, 260] width 7 height 7
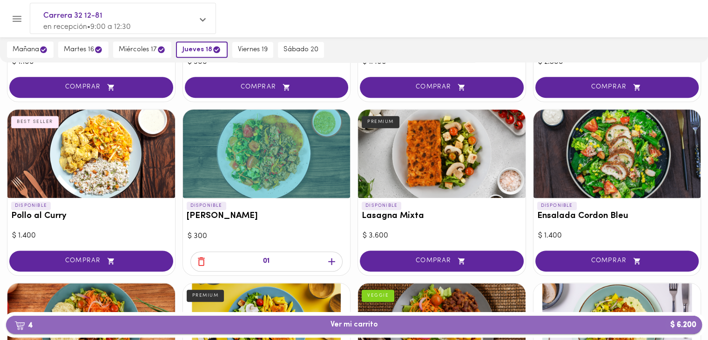
click at [599, 324] on span "4 Ver mi carrito $ 6.200" at bounding box center [353, 324] width 681 height 9
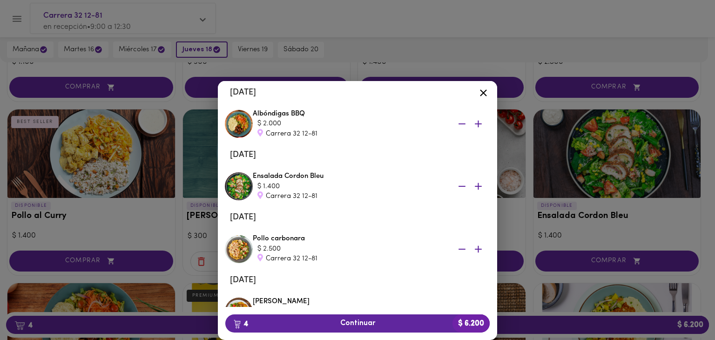
scroll to position [41, 0]
click at [456, 188] on icon "button" at bounding box center [462, 188] width 12 height 12
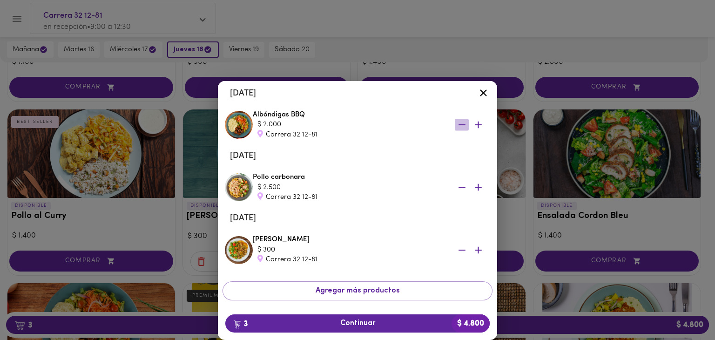
click at [456, 121] on icon "button" at bounding box center [462, 125] width 12 height 12
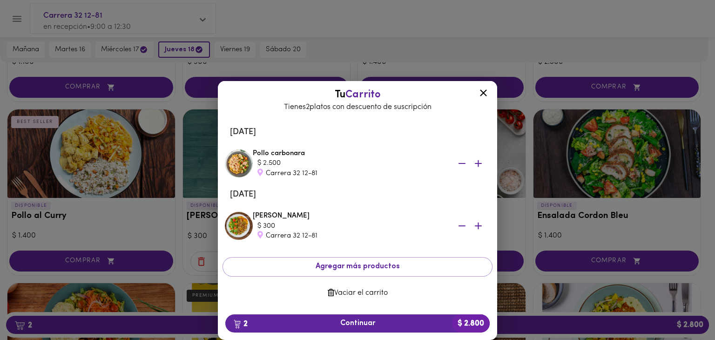
scroll to position [3, 0]
click at [485, 90] on icon at bounding box center [483, 92] width 7 height 7
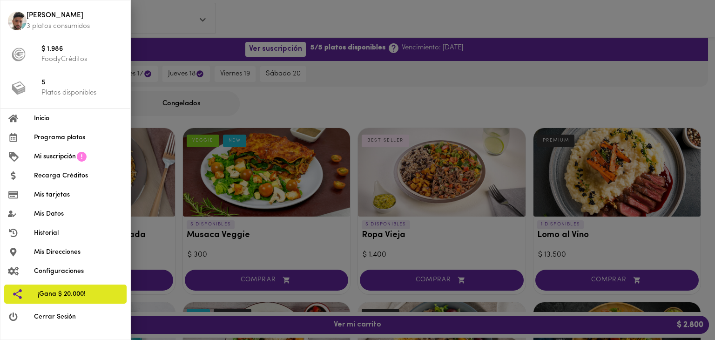
scroll to position [430, 0]
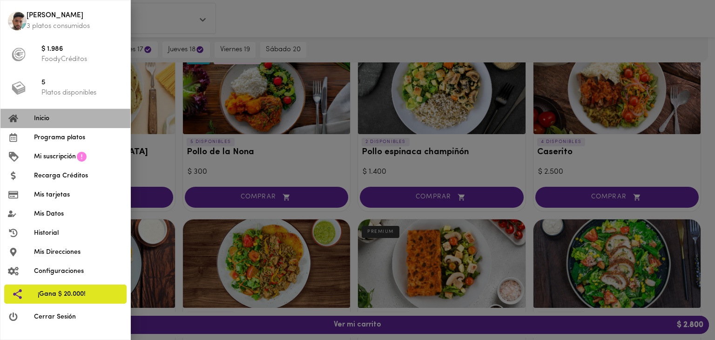
click at [49, 118] on span "Inicio" at bounding box center [78, 119] width 89 height 10
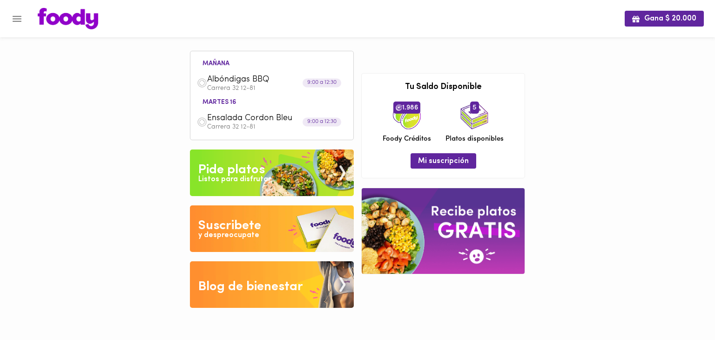
click at [78, 15] on img at bounding box center [68, 18] width 61 height 21
click at [20, 24] on icon "Menu" at bounding box center [17, 19] width 12 height 12
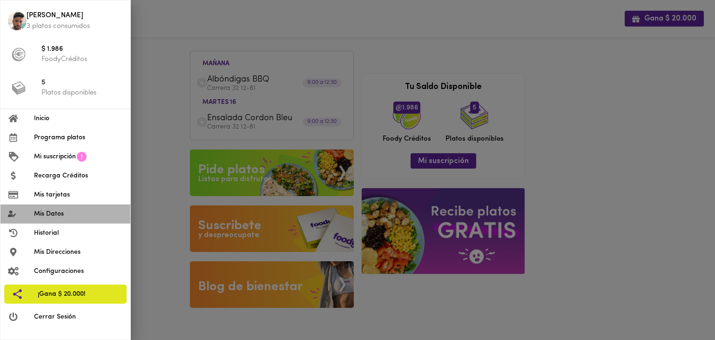
click at [83, 212] on span "Mis Datos" at bounding box center [78, 214] width 89 height 10
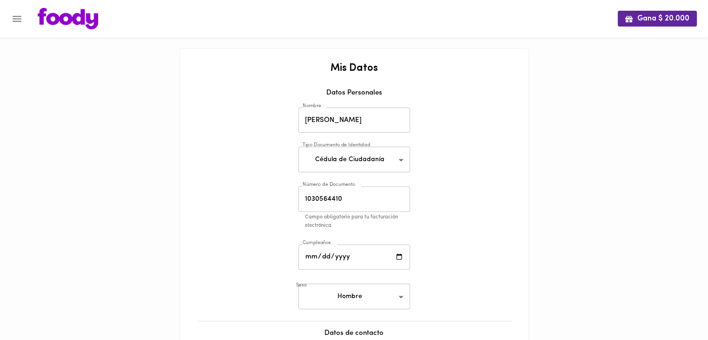
click at [6, 19] on div at bounding box center [4, 170] width 9 height 340
click at [13, 22] on icon "Menu" at bounding box center [17, 19] width 12 height 12
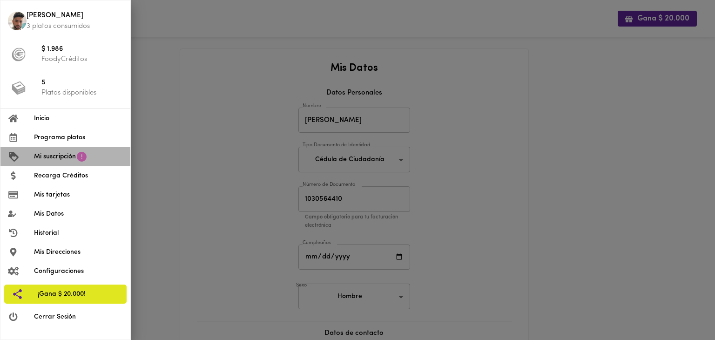
click at [76, 163] on li "Mi suscripción" at bounding box center [65, 156] width 130 height 19
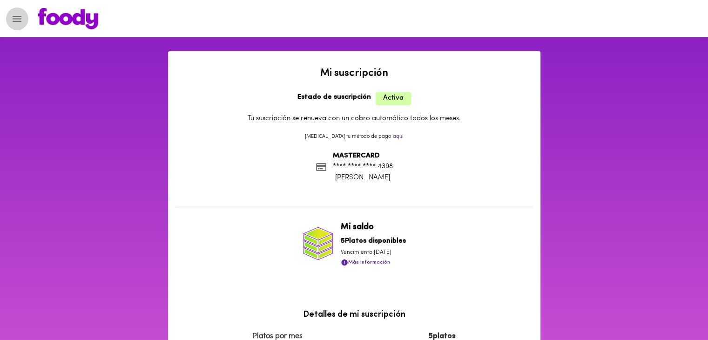
click at [19, 25] on button "Menu" at bounding box center [17, 18] width 23 height 23
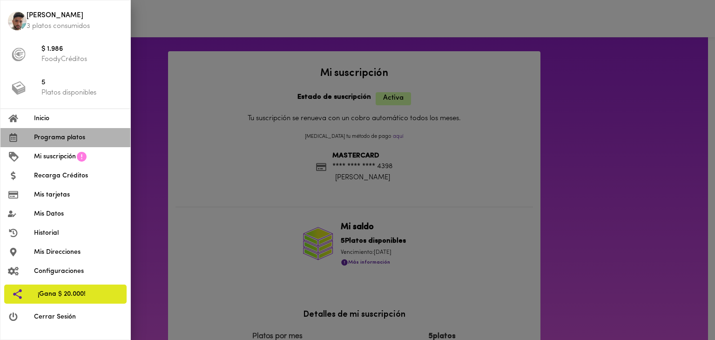
click at [84, 140] on span "Programa platos" at bounding box center [78, 138] width 89 height 10
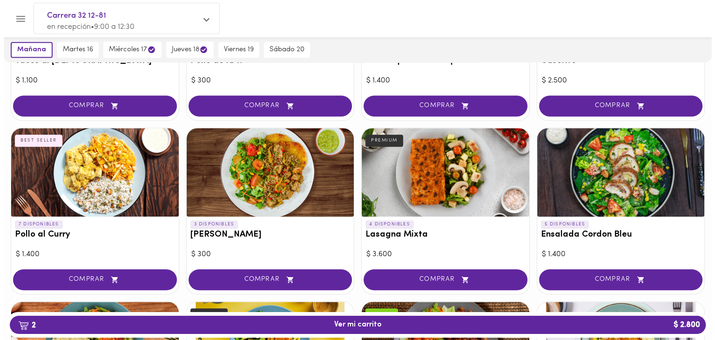
scroll to position [523, 0]
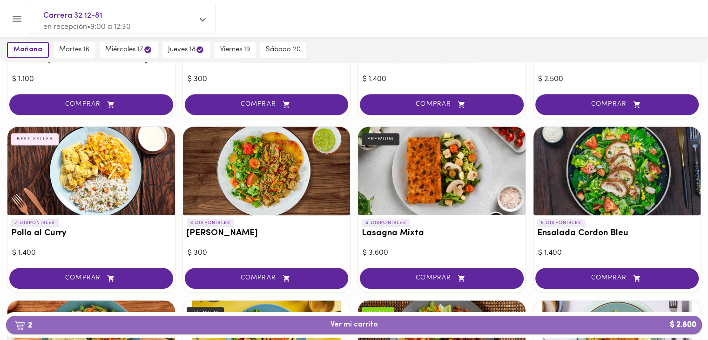
click at [470, 326] on span "2 Ver mi carrito $ 2.800" at bounding box center [353, 324] width 681 height 9
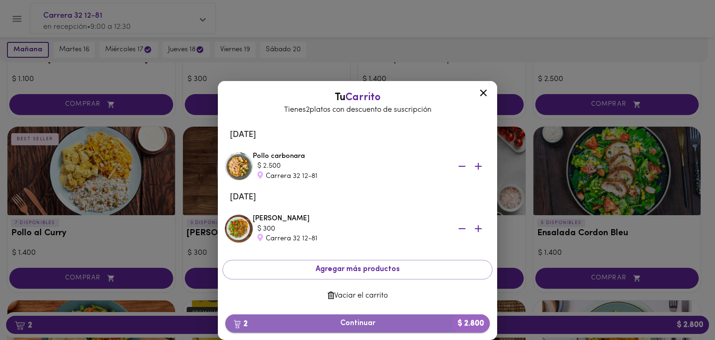
click at [413, 319] on span "2 Continuar $ 2.800" at bounding box center [357, 323] width 249 height 9
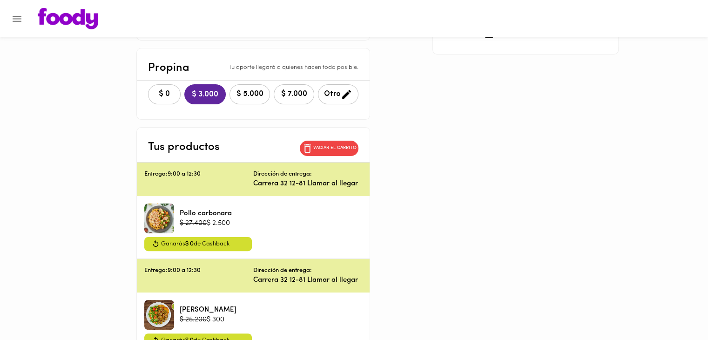
scroll to position [201, 0]
click at [169, 89] on span "$ 0" at bounding box center [164, 93] width 20 height 9
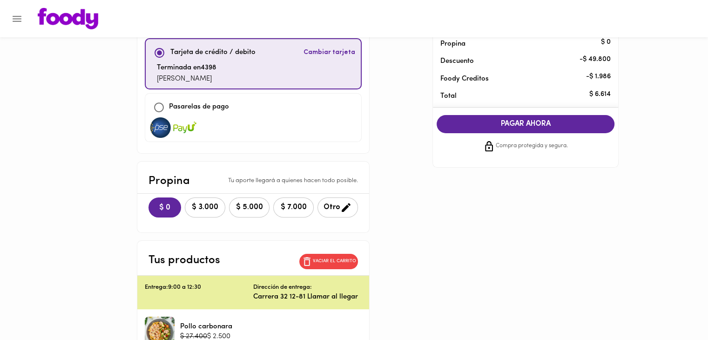
scroll to position [0, 0]
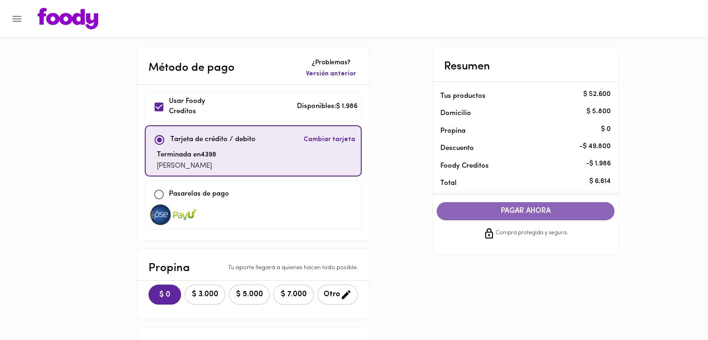
click at [512, 219] on button "PAGAR AHORA" at bounding box center [526, 211] width 178 height 18
click at [483, 213] on span "PAGAR AHORA" at bounding box center [525, 211] width 159 height 9
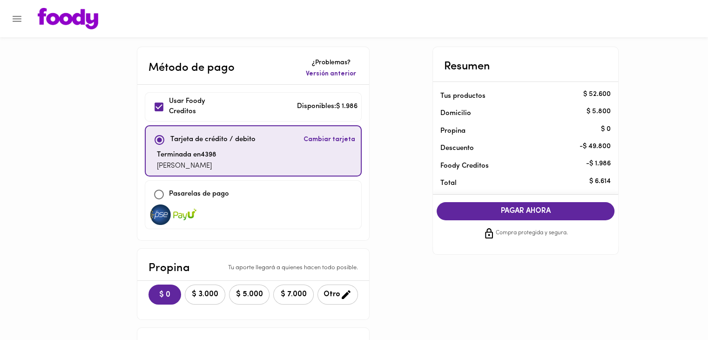
click at [222, 95] on div "Usar [PERSON_NAME] Creditos Disponibles: $ 1.986" at bounding box center [253, 106] width 217 height 29
checkbox input "false"
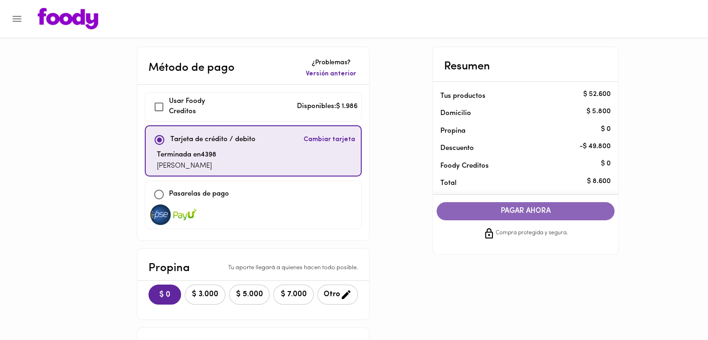
click at [502, 207] on span "PAGAR AHORA" at bounding box center [525, 211] width 159 height 9
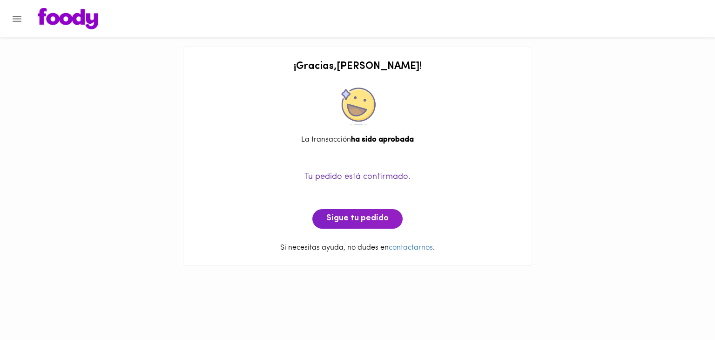
click at [75, 16] on img at bounding box center [68, 18] width 61 height 21
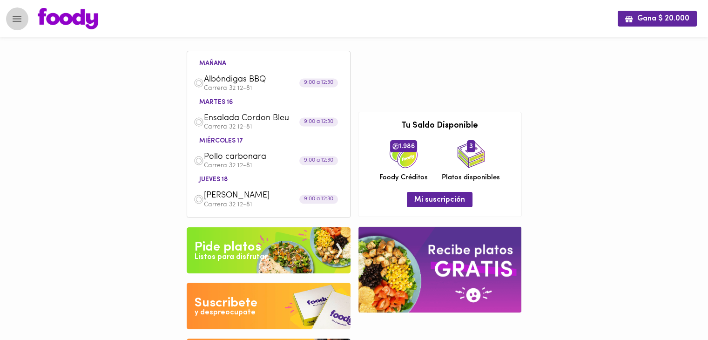
click at [19, 24] on icon "Menu" at bounding box center [17, 19] width 12 height 12
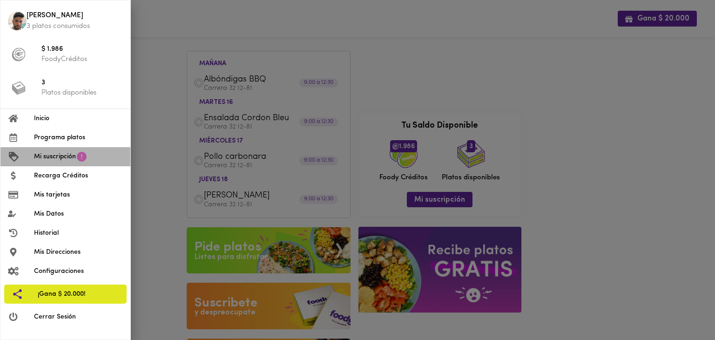
click at [88, 157] on icon at bounding box center [82, 157] width 12 height 12
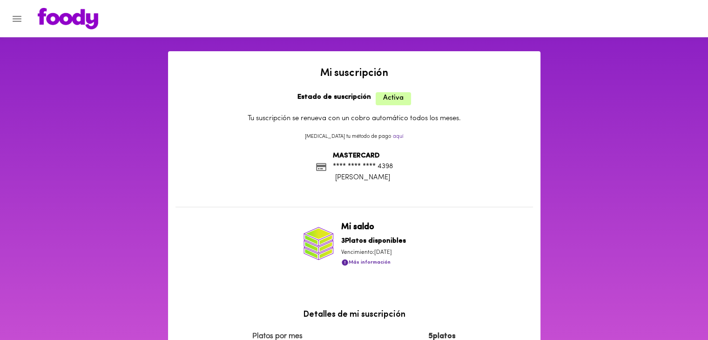
click at [65, 13] on img at bounding box center [68, 18] width 61 height 21
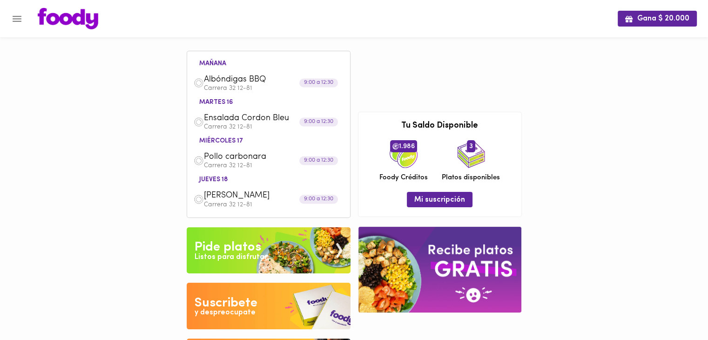
click at [328, 123] on div "9:00 a 12:30" at bounding box center [318, 121] width 39 height 9
click at [263, 131] on div "Ensalada Cordon Bleu Carrera 32 12-81" at bounding box center [269, 121] width 154 height 27
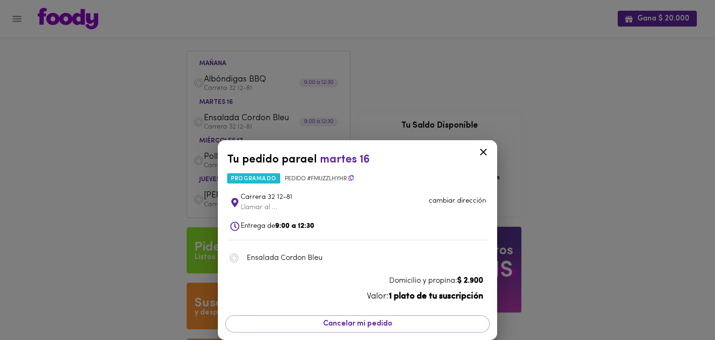
click at [112, 132] on div "Tu pedido para el [DATE] 16 programado Pedido # fmuZzLhyhr [STREET_ADDRESS] al …" at bounding box center [357, 170] width 715 height 340
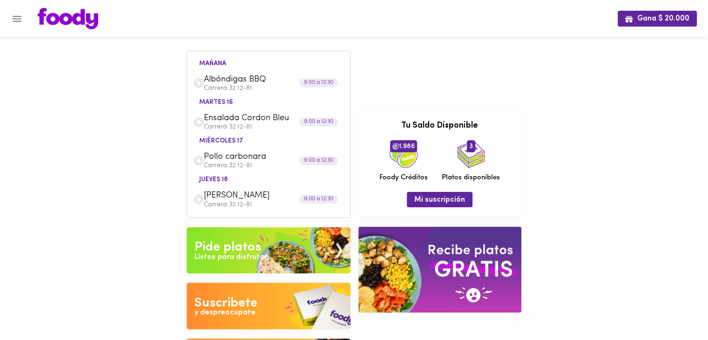
click at [249, 167] on p "Carrera 32 12-81" at bounding box center [274, 165] width 140 height 7
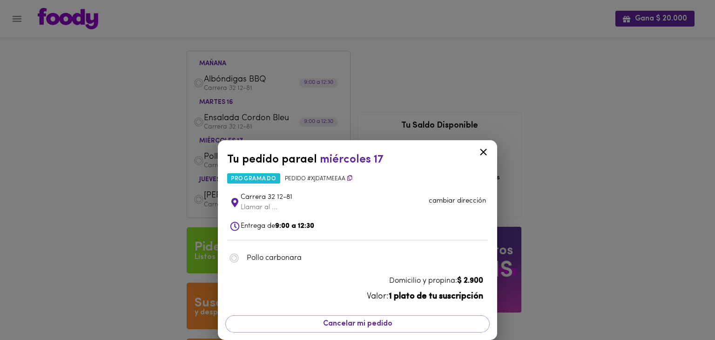
click at [153, 182] on div "Tu pedido para el [DATE] 17 programado Pedido # xjDATmEeaA Carrera 32 12-81 Lla…" at bounding box center [357, 170] width 715 height 340
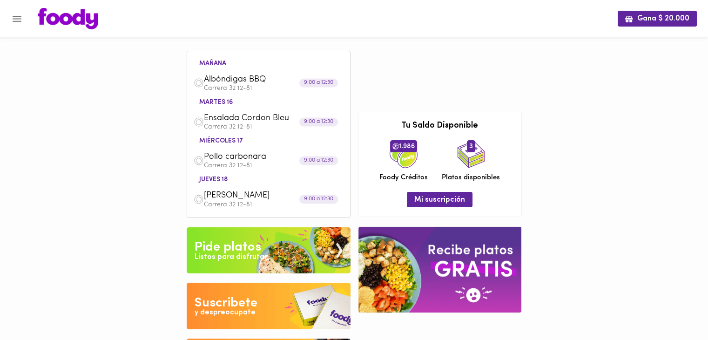
click at [233, 197] on span "[PERSON_NAME]" at bounding box center [257, 195] width 107 height 11
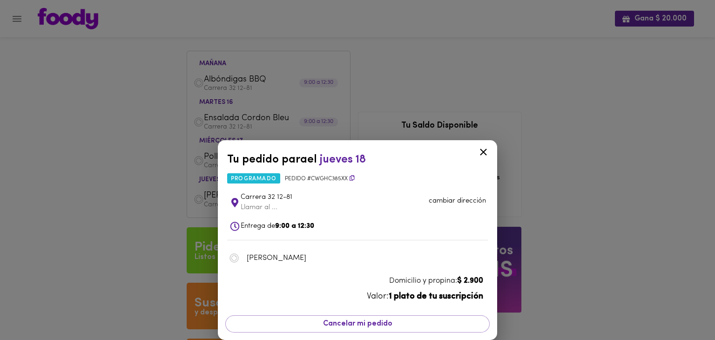
click at [84, 94] on div "Tu pedido para el [DATE] 18 programado Pedido # CWghC385Xx Carrera 32 12-81 Lla…" at bounding box center [357, 170] width 715 height 340
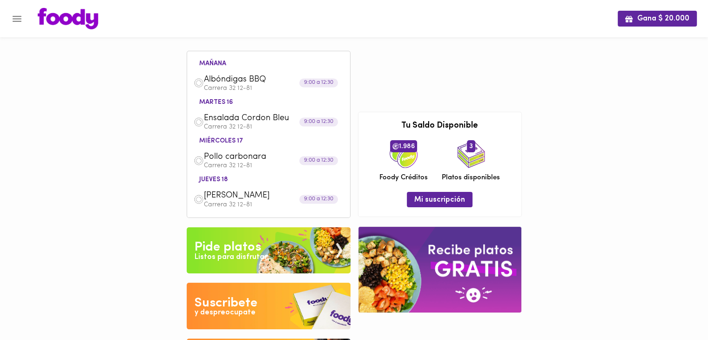
click at [259, 78] on span "Albóndigas BBQ" at bounding box center [257, 79] width 107 height 11
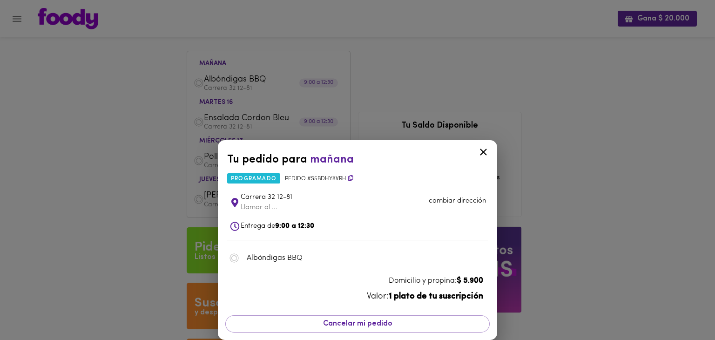
click at [155, 185] on div "Tu pedido para [DATE] programado Pedido # s5BDhY8vrH Carrera 32 12-81 Llamar al…" at bounding box center [357, 170] width 715 height 340
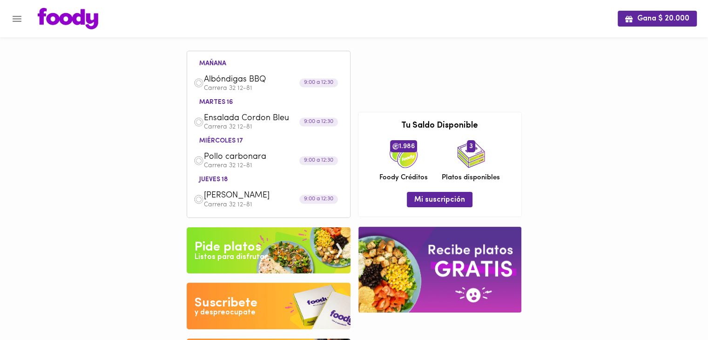
click at [455, 254] on img at bounding box center [439, 269] width 163 height 85
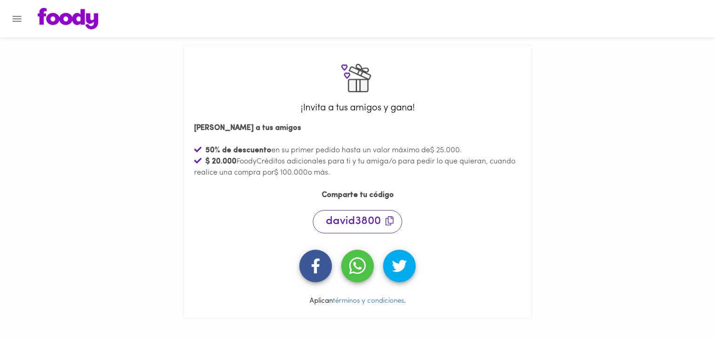
click at [54, 15] on img at bounding box center [68, 18] width 61 height 21
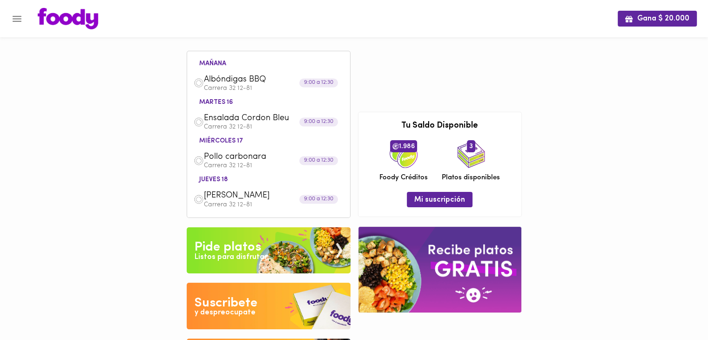
scroll to position [59, 0]
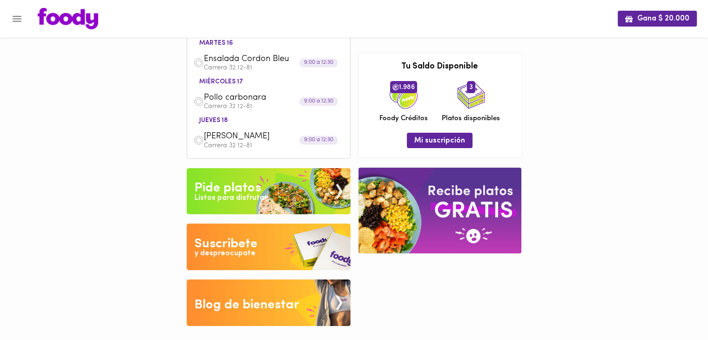
click at [48, 20] on img at bounding box center [68, 18] width 61 height 21
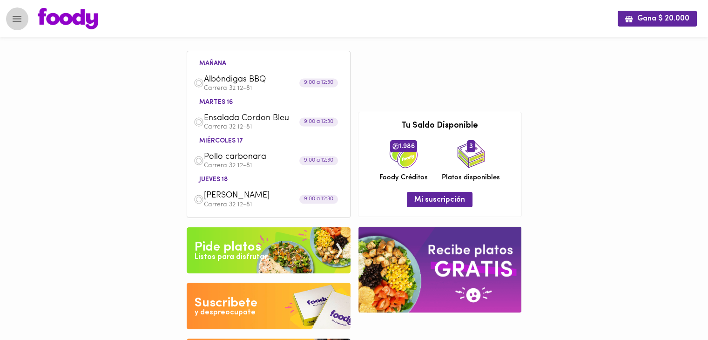
click at [13, 20] on icon "Menu" at bounding box center [17, 19] width 12 height 12
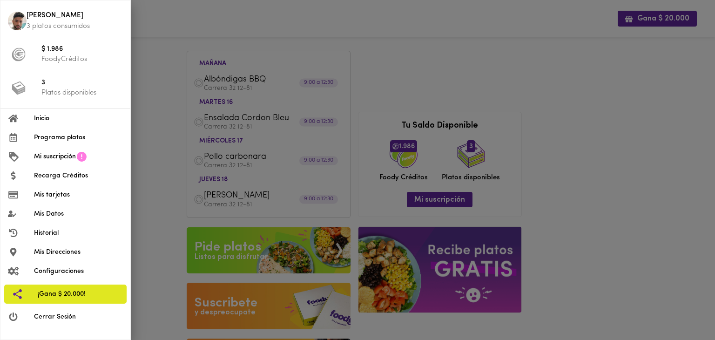
click at [585, 175] on div at bounding box center [357, 170] width 715 height 340
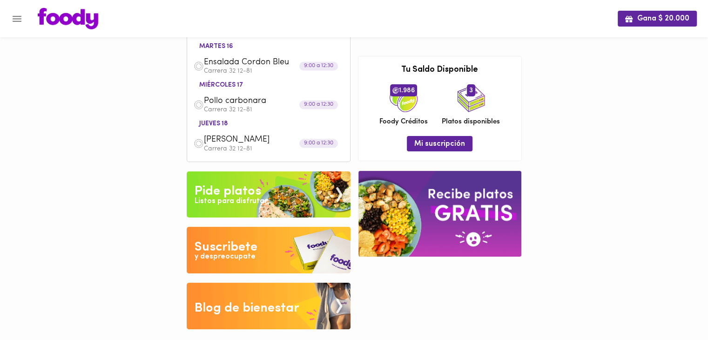
scroll to position [59, 0]
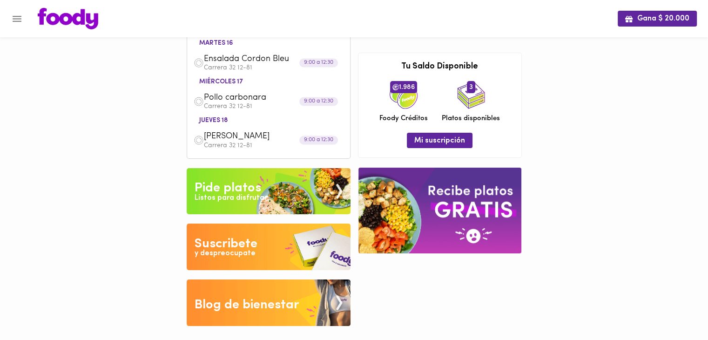
click at [271, 207] on img at bounding box center [269, 191] width 164 height 47
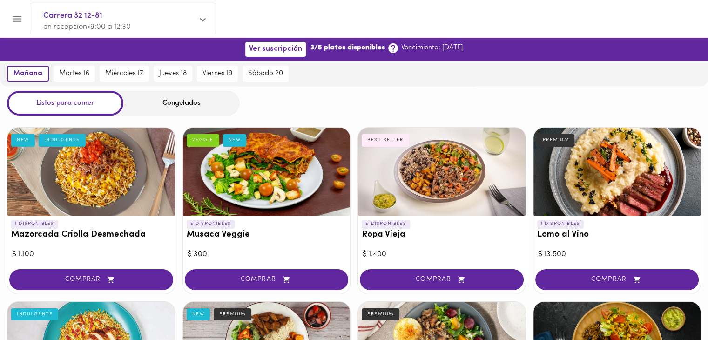
click at [56, 15] on span "Carrera 32 12-81" at bounding box center [118, 16] width 150 height 12
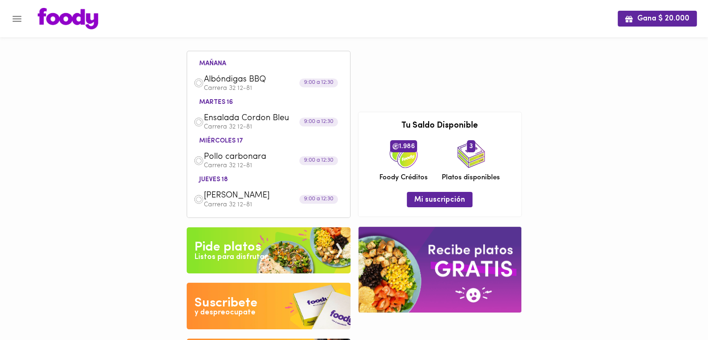
click at [238, 81] on span "Albóndigas BBQ" at bounding box center [257, 79] width 107 height 11
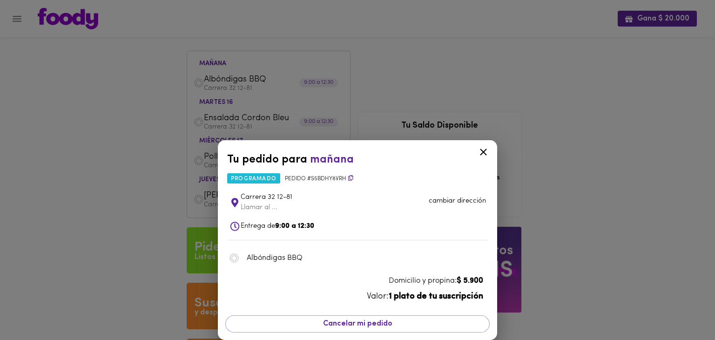
click at [290, 257] on span "Albóndigas BBQ" at bounding box center [363, 257] width 232 height 11
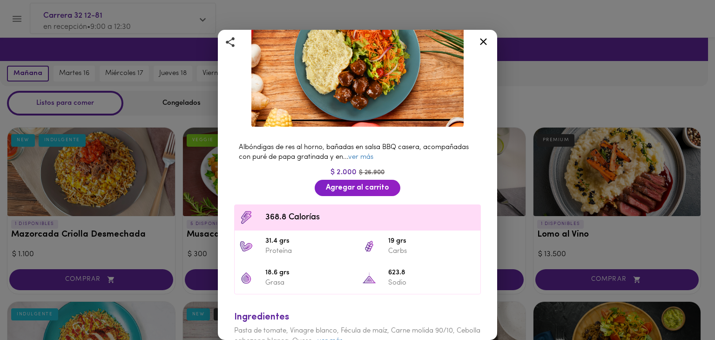
scroll to position [87, 0]
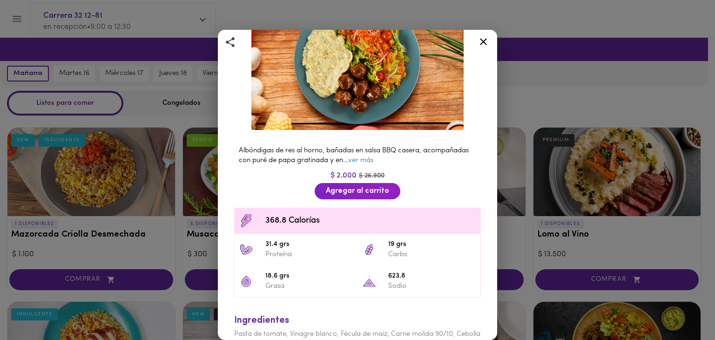
click at [482, 39] on icon at bounding box center [484, 42] width 12 height 12
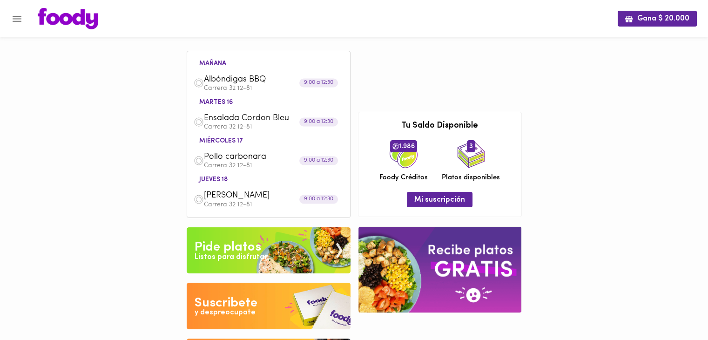
click at [265, 121] on span "Ensalada Cordon Bleu" at bounding box center [257, 118] width 107 height 11
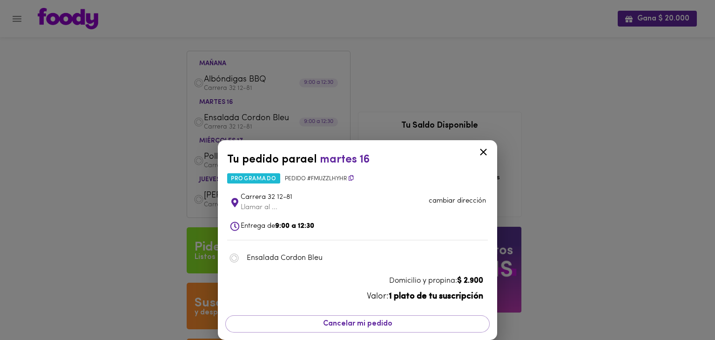
click at [278, 256] on span "Ensalada Cordon Bleu" at bounding box center [363, 257] width 232 height 11
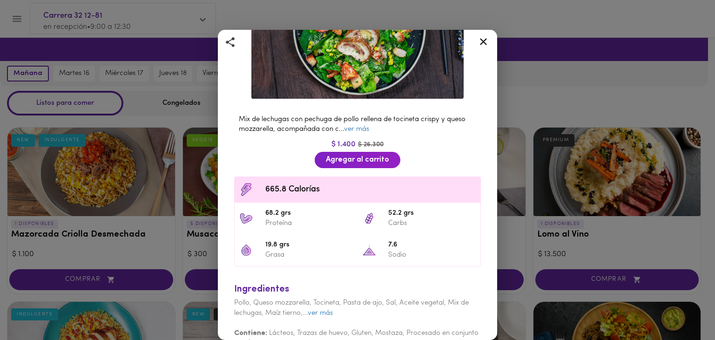
scroll to position [135, 0]
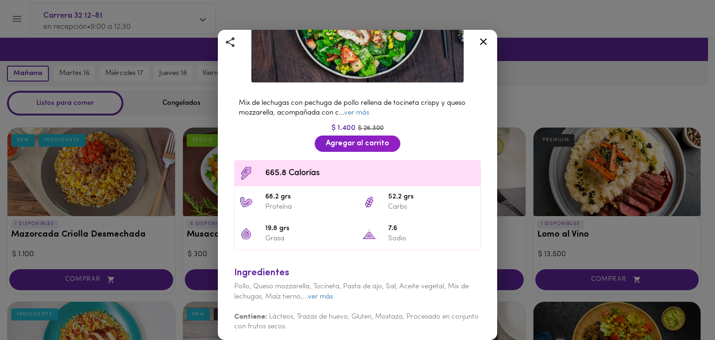
click at [480, 41] on icon at bounding box center [484, 42] width 12 height 12
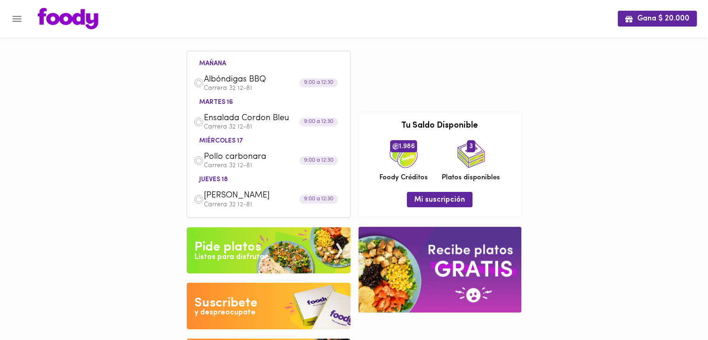
click at [277, 158] on span "Pollo carbonara" at bounding box center [257, 157] width 107 height 11
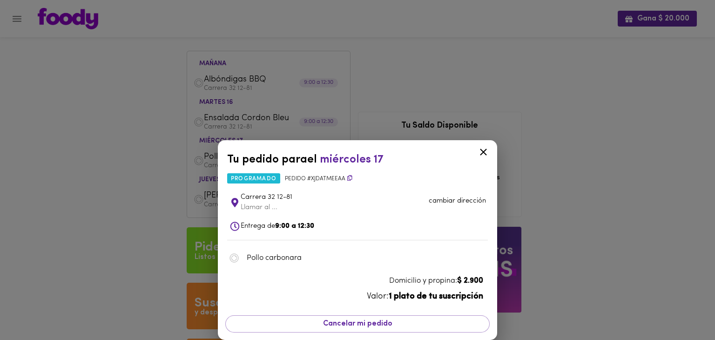
click at [296, 263] on div "Pollo carbonara" at bounding box center [362, 258] width 247 height 19
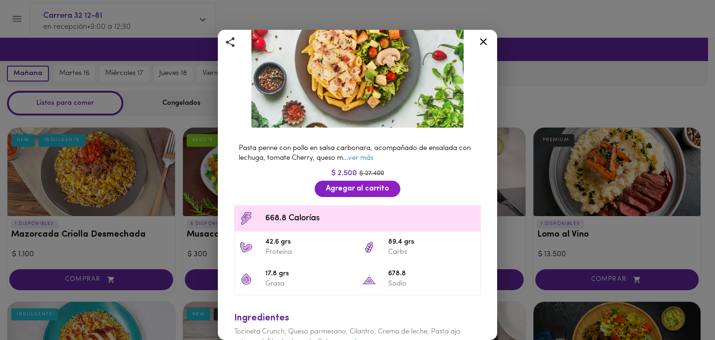
scroll to position [91, 0]
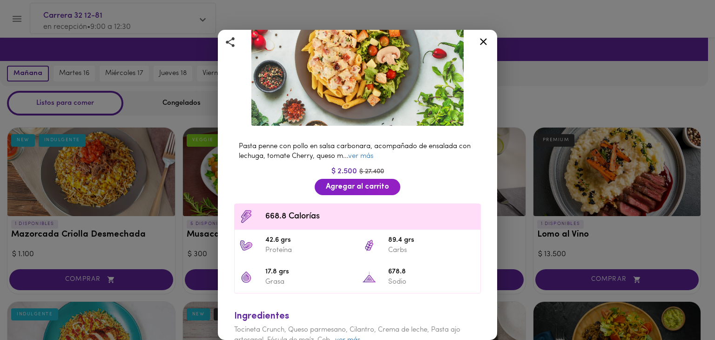
click at [482, 40] on icon at bounding box center [483, 41] width 7 height 7
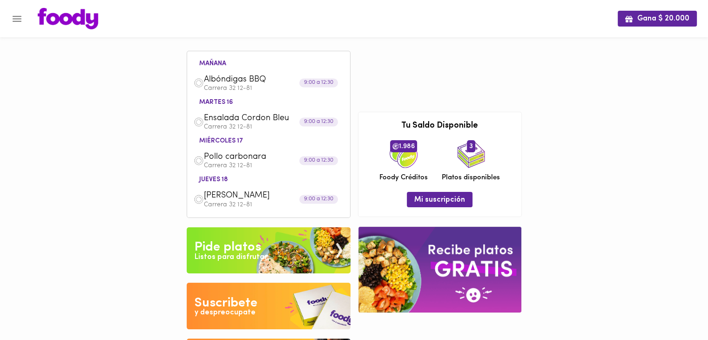
click at [249, 194] on span "[PERSON_NAME]" at bounding box center [257, 195] width 107 height 11
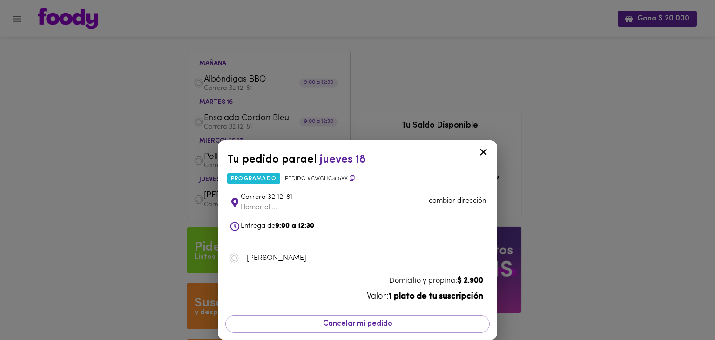
click at [289, 257] on span "[PERSON_NAME]" at bounding box center [363, 257] width 232 height 11
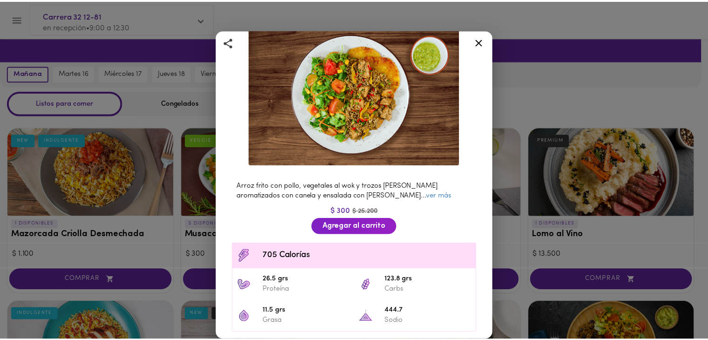
scroll to position [41, 0]
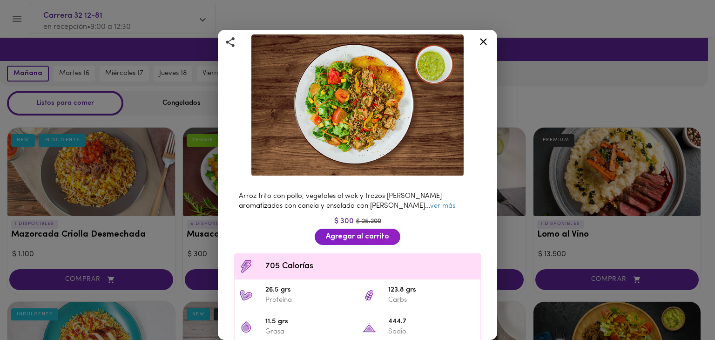
click at [482, 41] on icon at bounding box center [483, 41] width 7 height 7
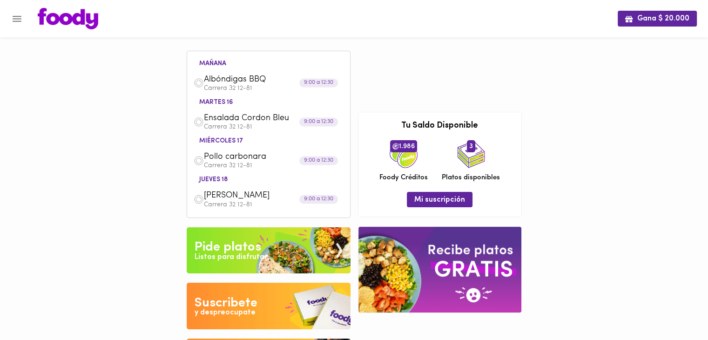
click at [76, 17] on img at bounding box center [68, 18] width 61 height 21
